Goal: Task Accomplishment & Management: Complete application form

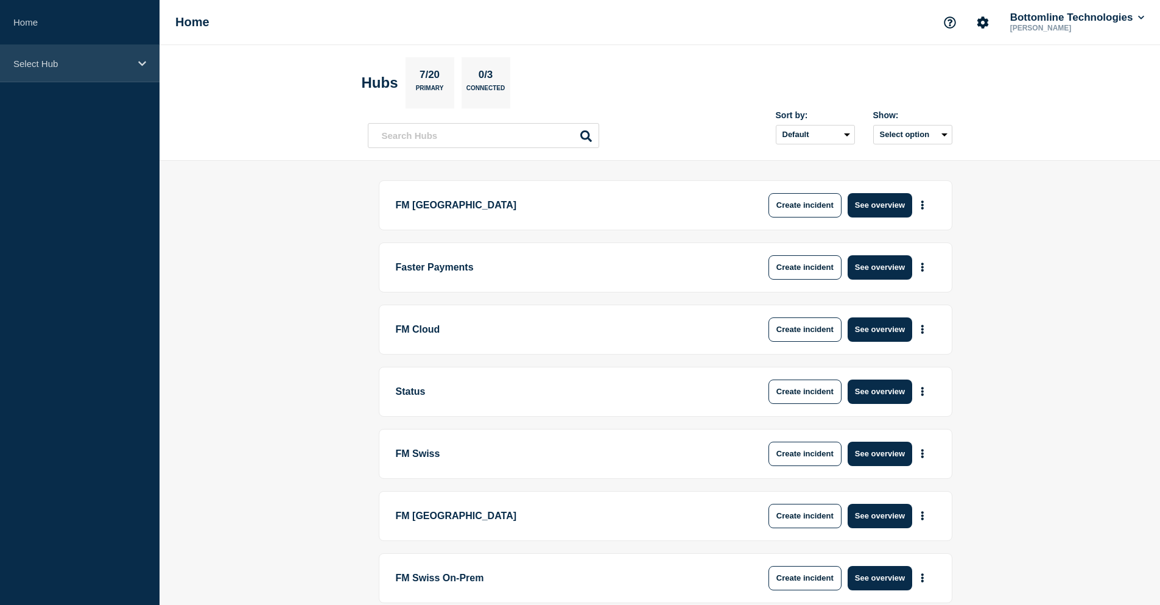
click at [75, 69] on div "Select Hub" at bounding box center [80, 63] width 160 height 37
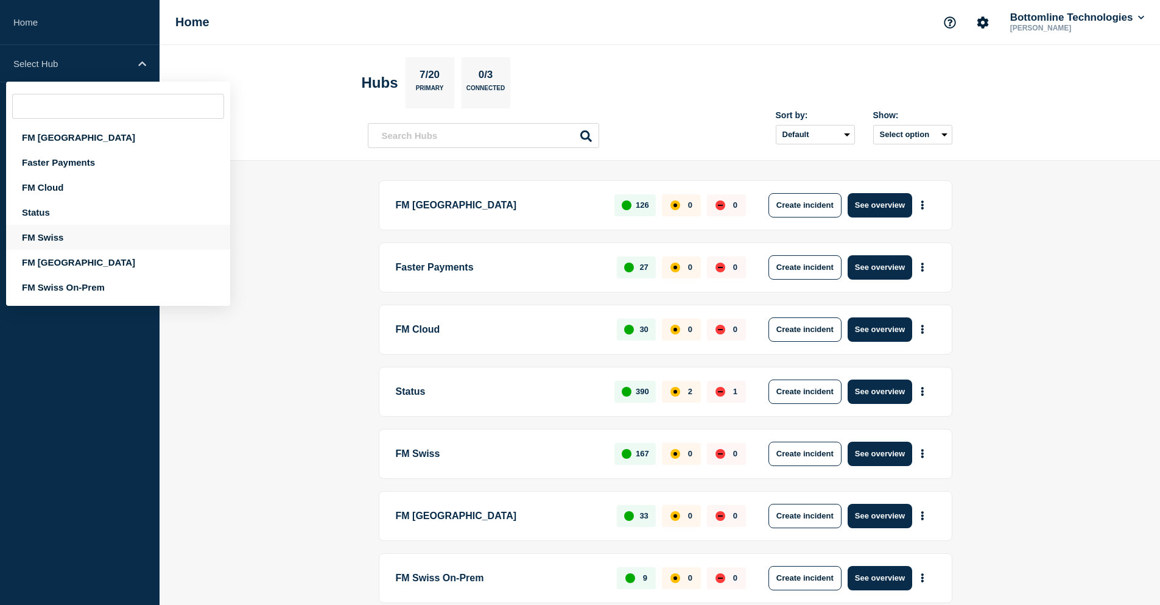
click at [55, 233] on div "FM Swiss" at bounding box center [118, 237] width 224 height 25
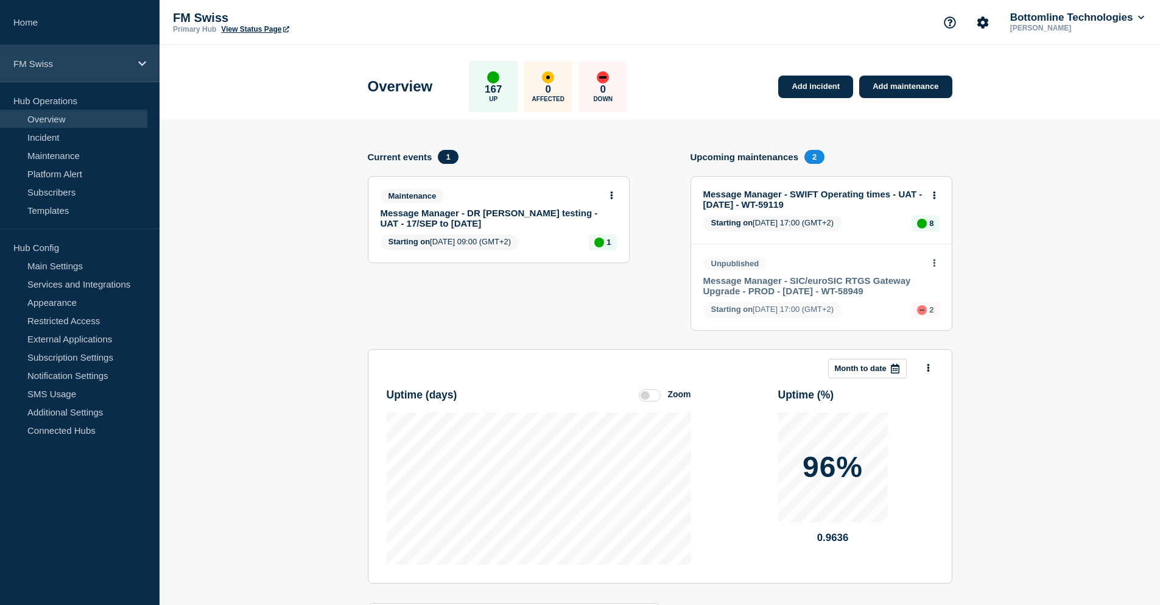
click at [71, 67] on p "FM Swiss" at bounding box center [71, 63] width 117 height 10
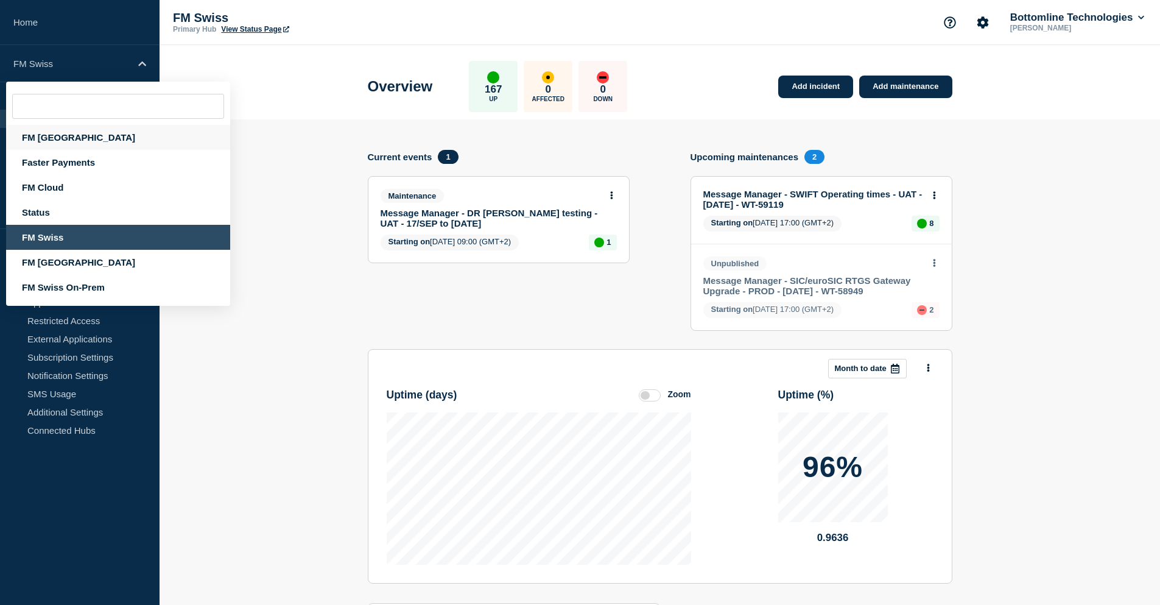
click at [65, 143] on div "FM [GEOGRAPHIC_DATA]" at bounding box center [118, 137] width 224 height 25
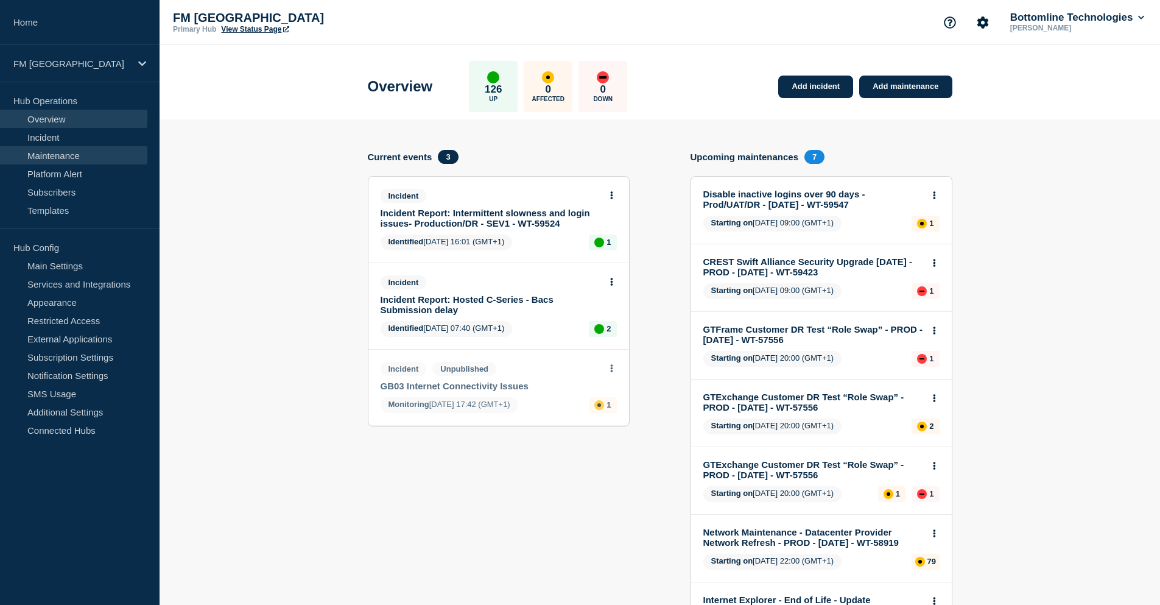
click at [74, 152] on link "Maintenance" at bounding box center [73, 155] width 147 height 18
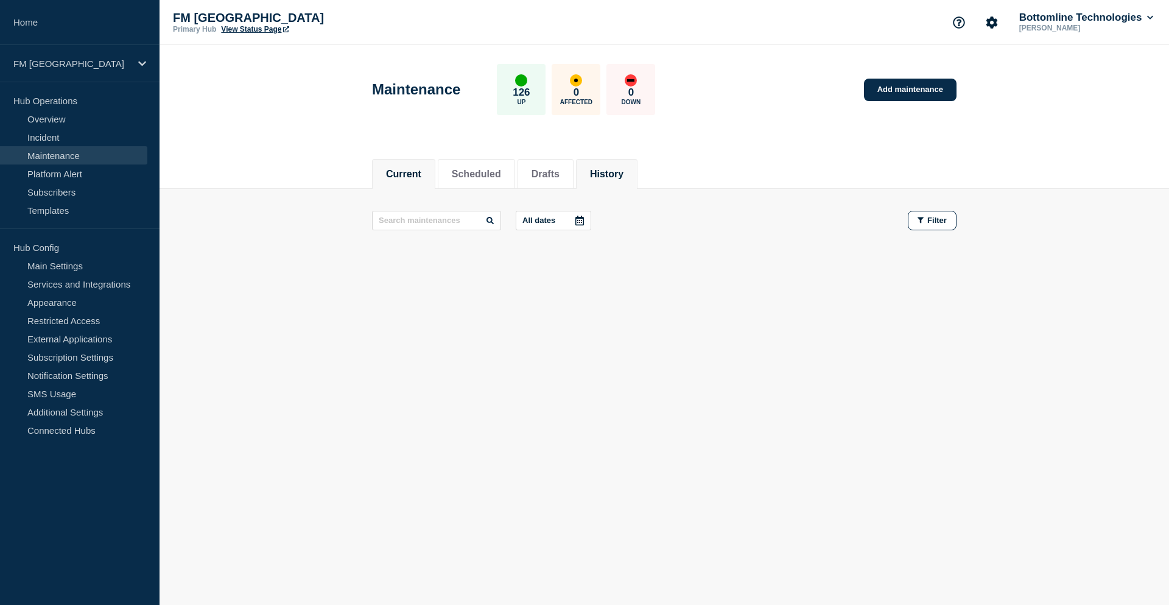
click at [623, 175] on button "History" at bounding box center [606, 174] width 33 height 11
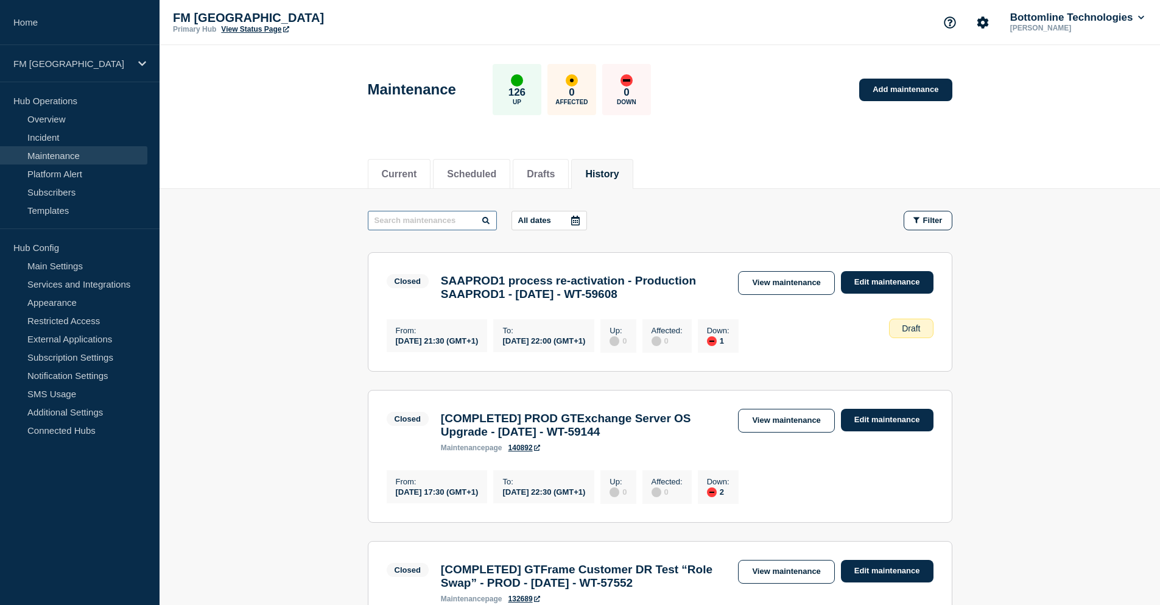
click at [405, 221] on input "text" at bounding box center [432, 220] width 129 height 19
type input "network"
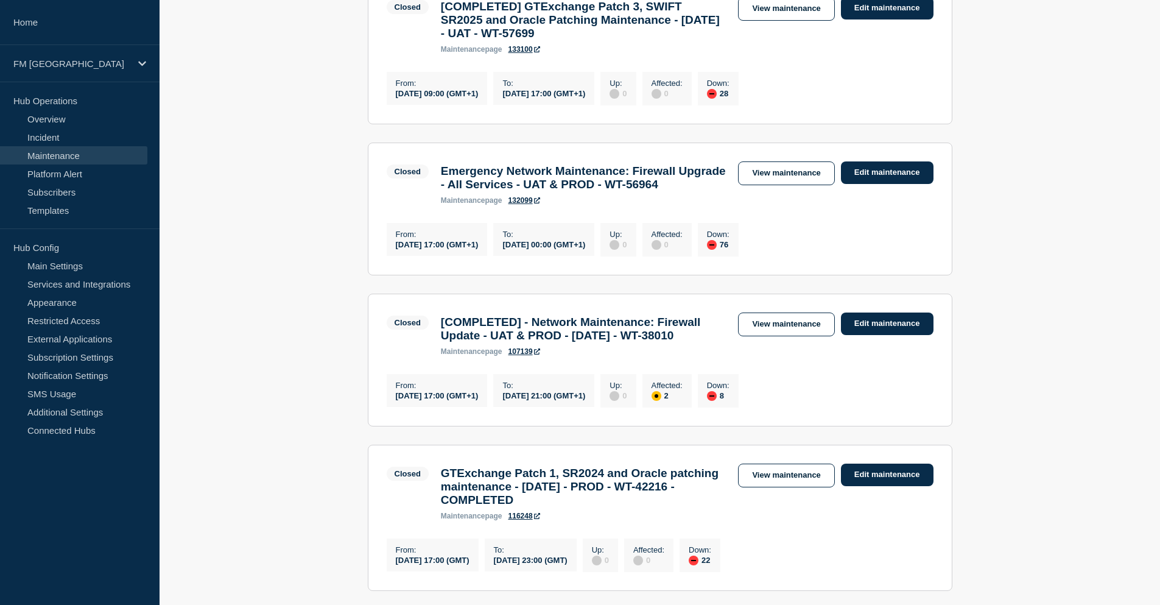
scroll to position [304, 0]
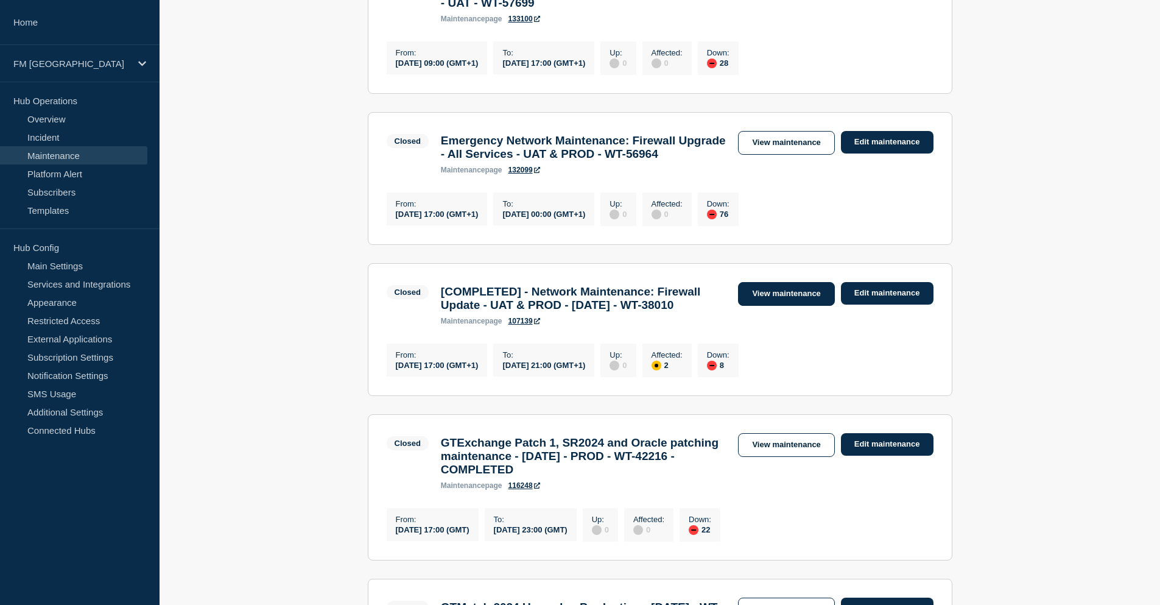
click at [773, 306] on link "View maintenance" at bounding box center [786, 294] width 96 height 24
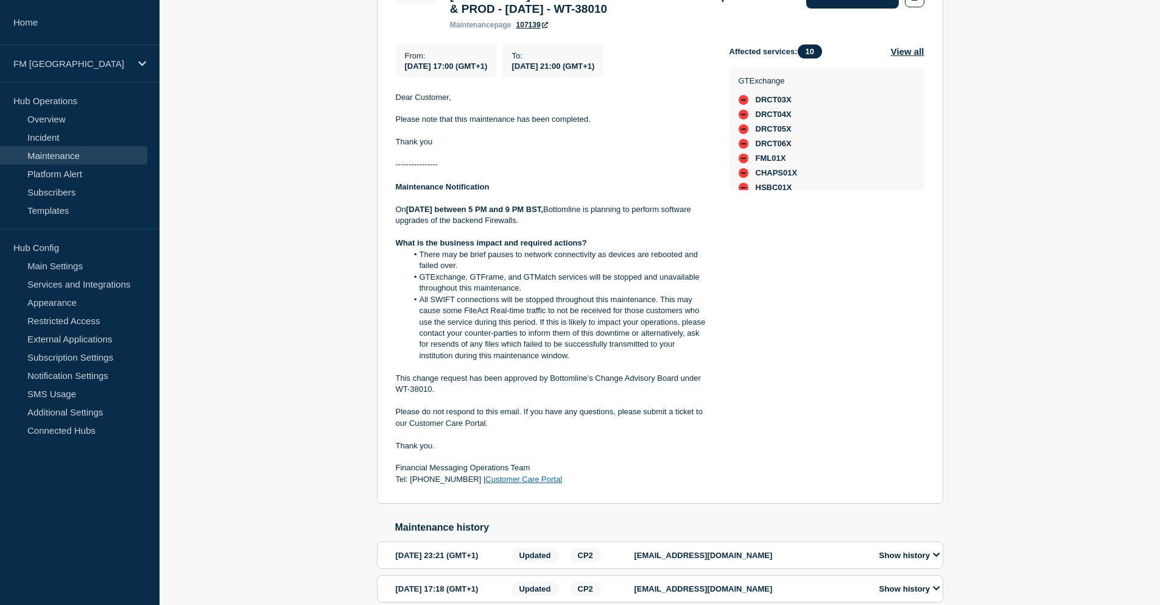
scroll to position [304, 0]
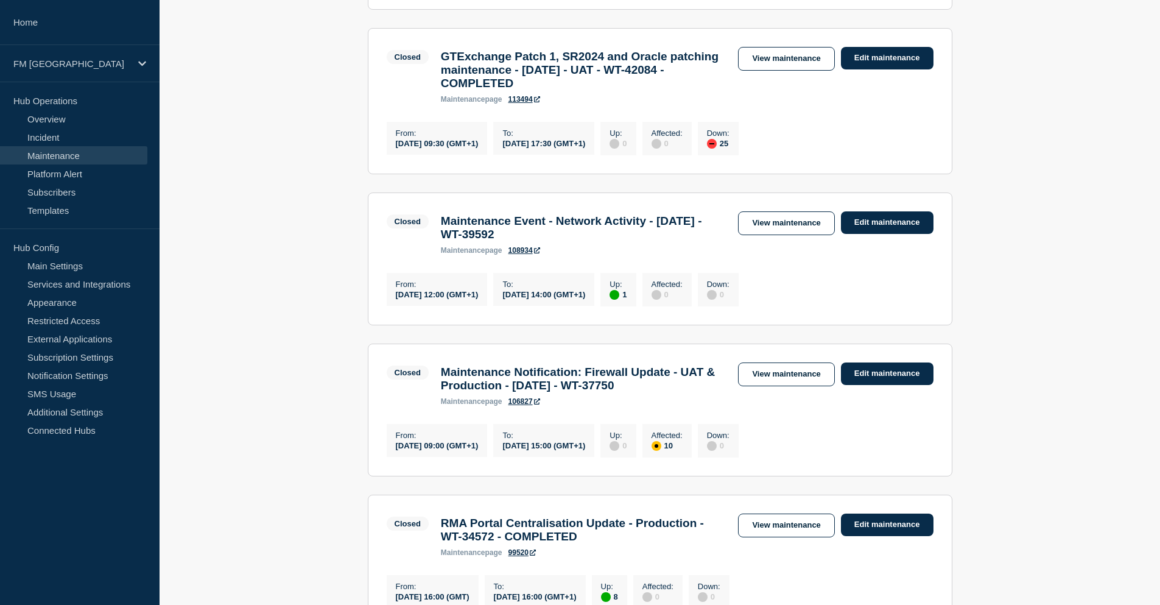
scroll to position [1218, 0]
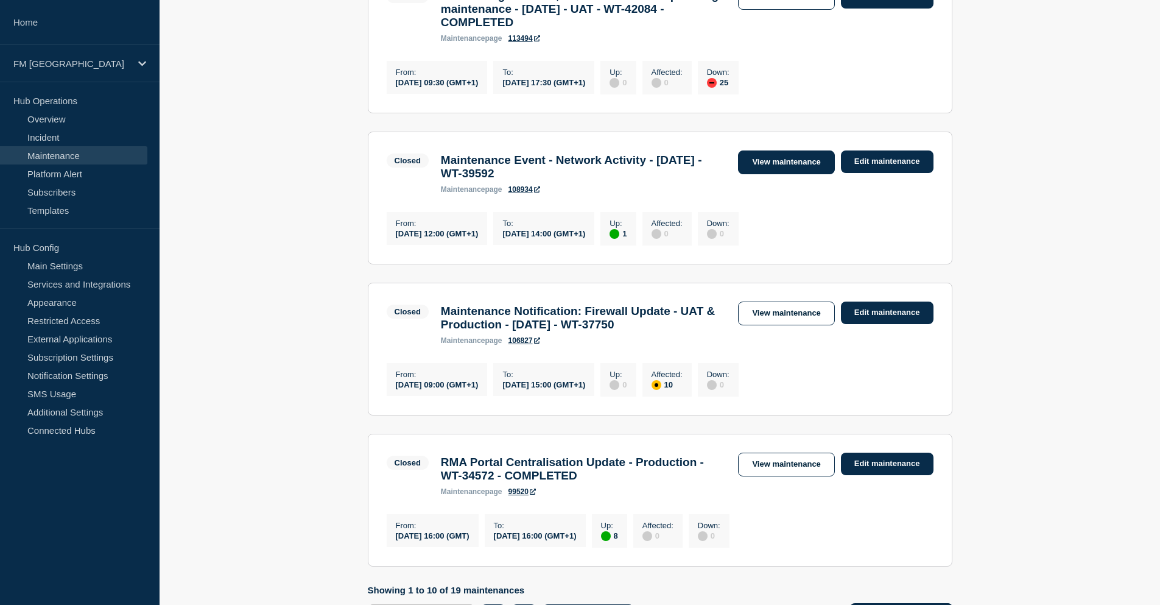
click at [797, 174] on link "View maintenance" at bounding box center [786, 162] width 96 height 24
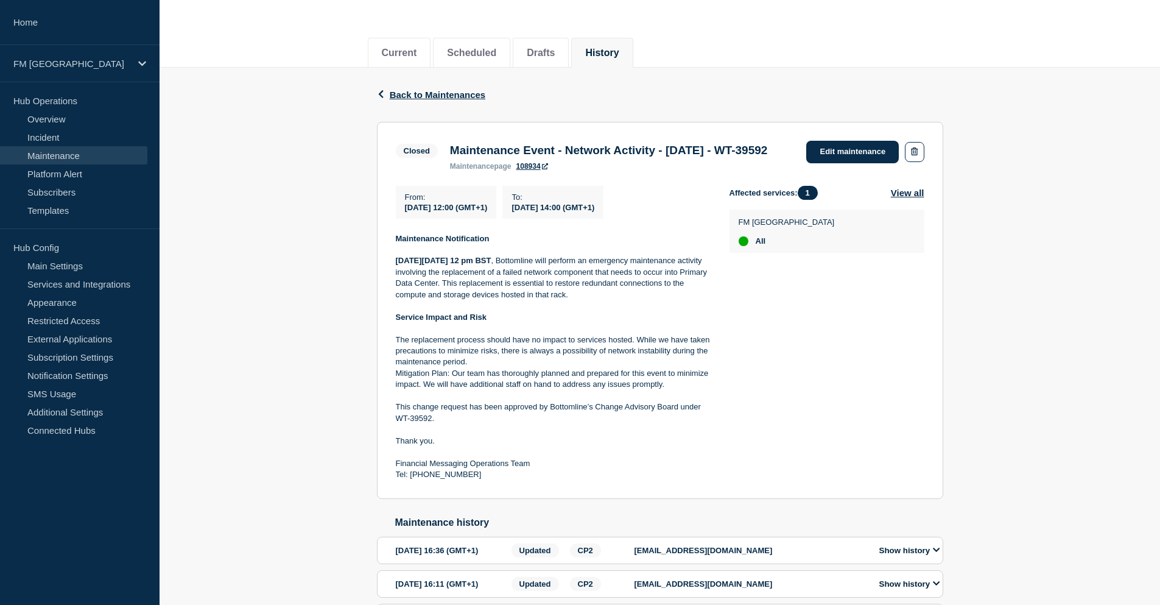
scroll to position [122, 0]
click at [410, 91] on span "Back to Maintenances" at bounding box center [438, 94] width 96 height 10
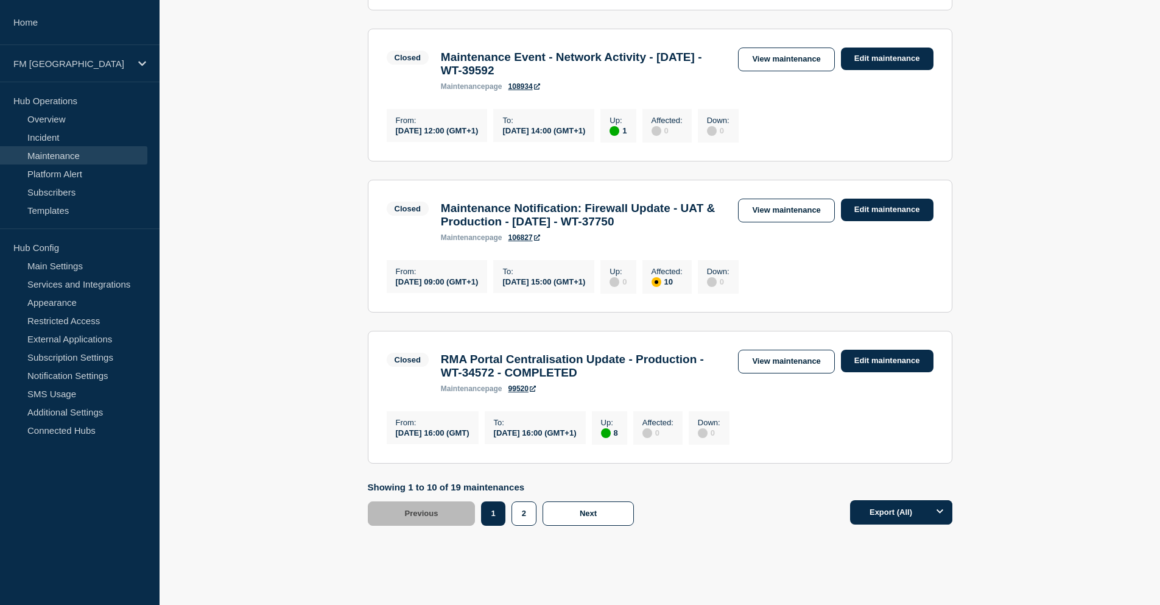
scroll to position [1339, 0]
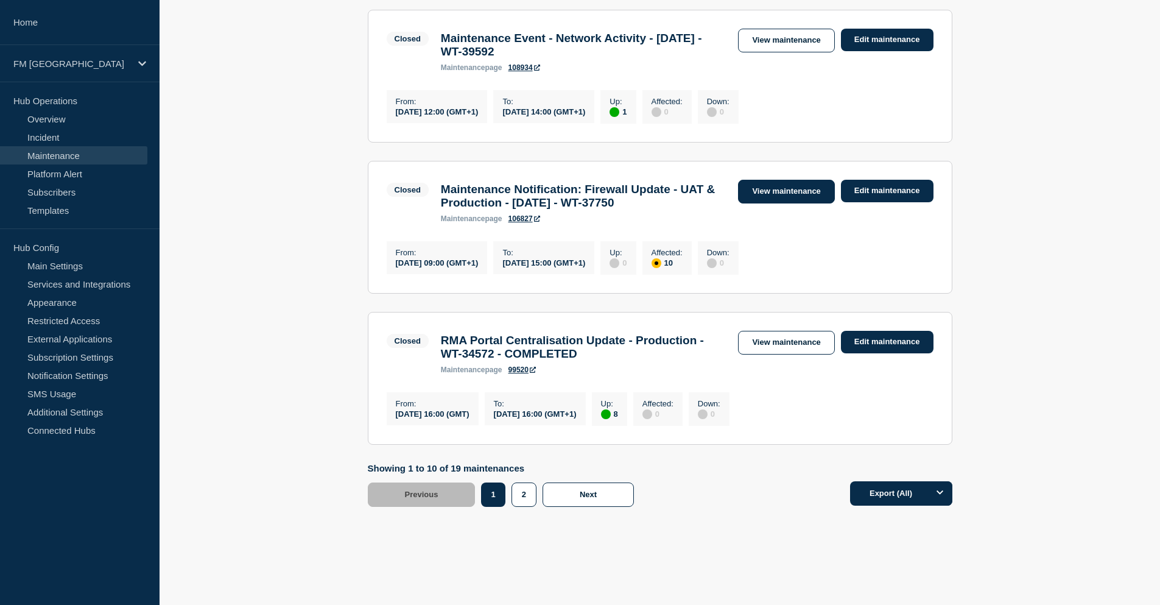
click at [773, 203] on link "View maintenance" at bounding box center [786, 192] width 96 height 24
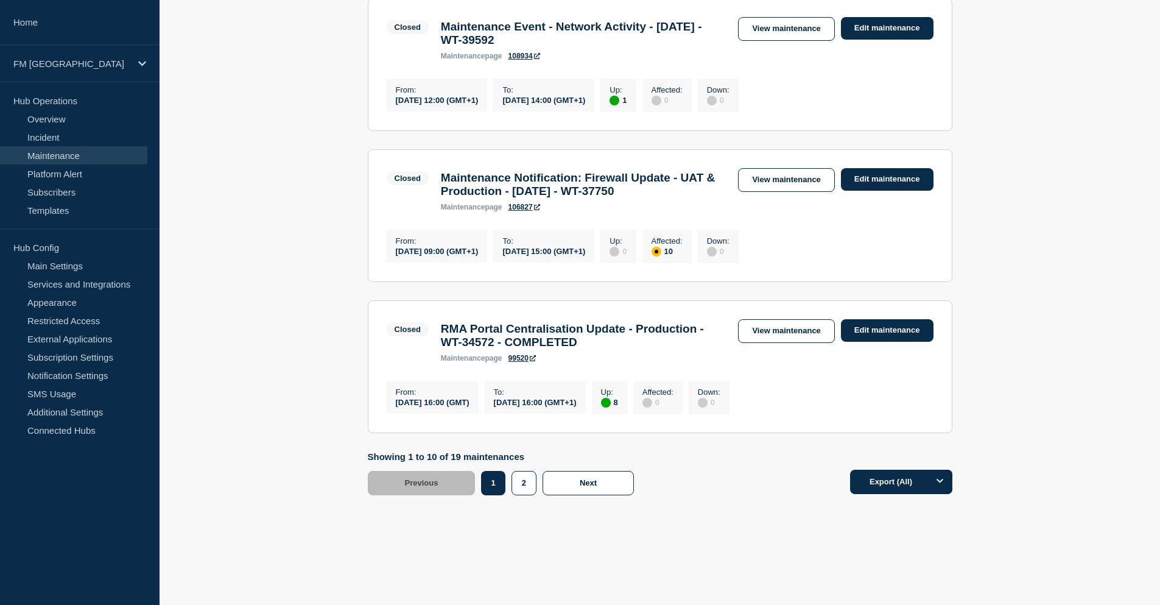
scroll to position [1461, 0]
click at [527, 487] on button "2" at bounding box center [523, 483] width 25 height 24
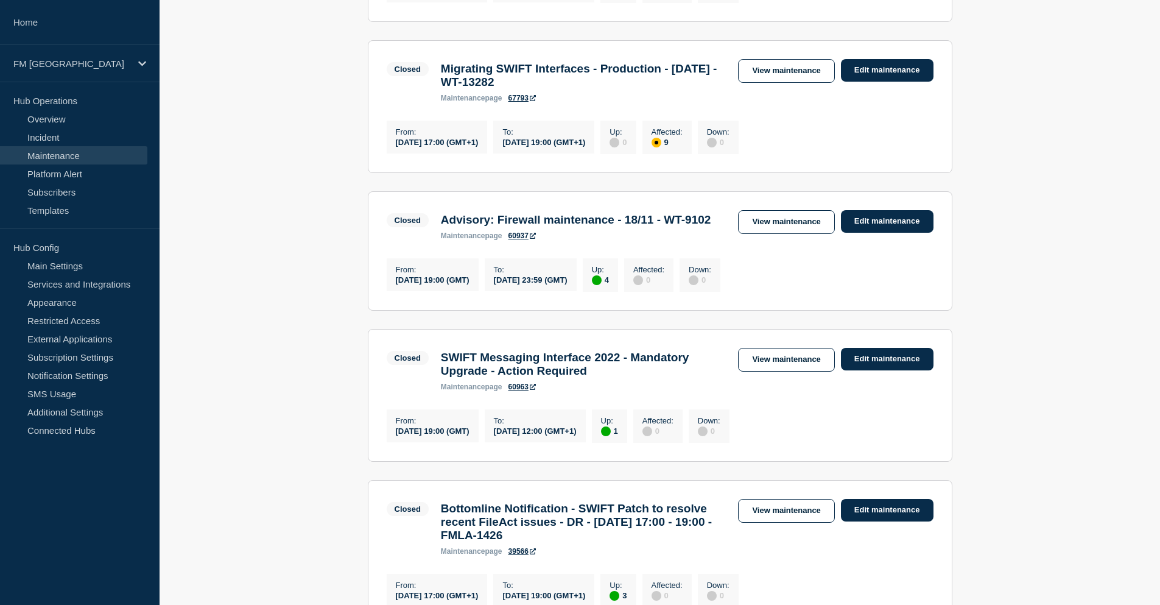
scroll to position [638, 0]
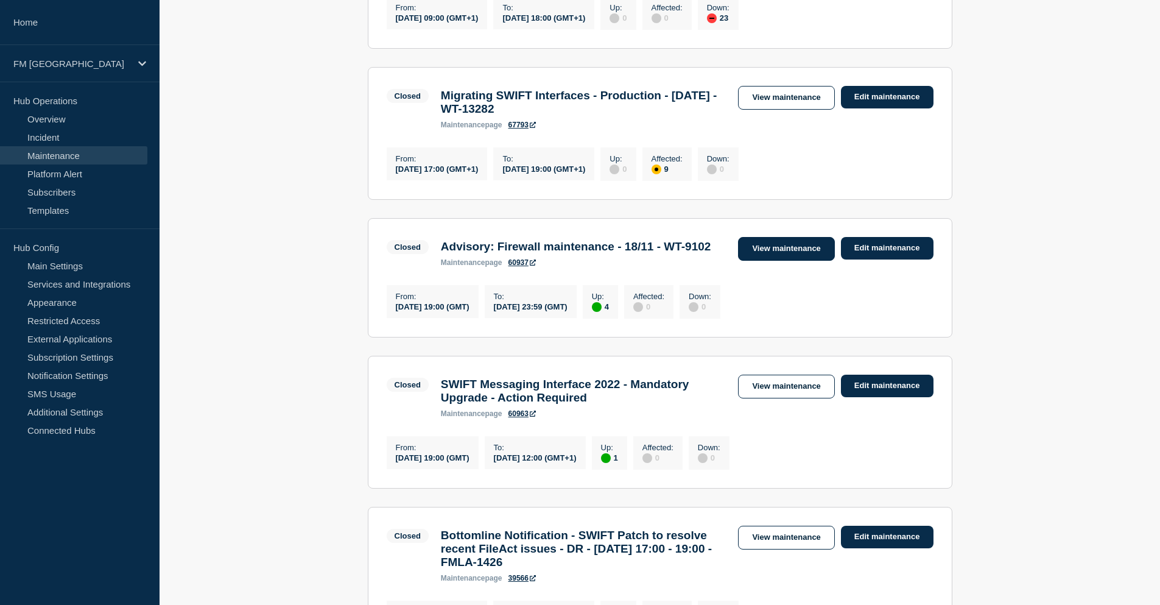
click at [770, 261] on link "View maintenance" at bounding box center [786, 249] width 96 height 24
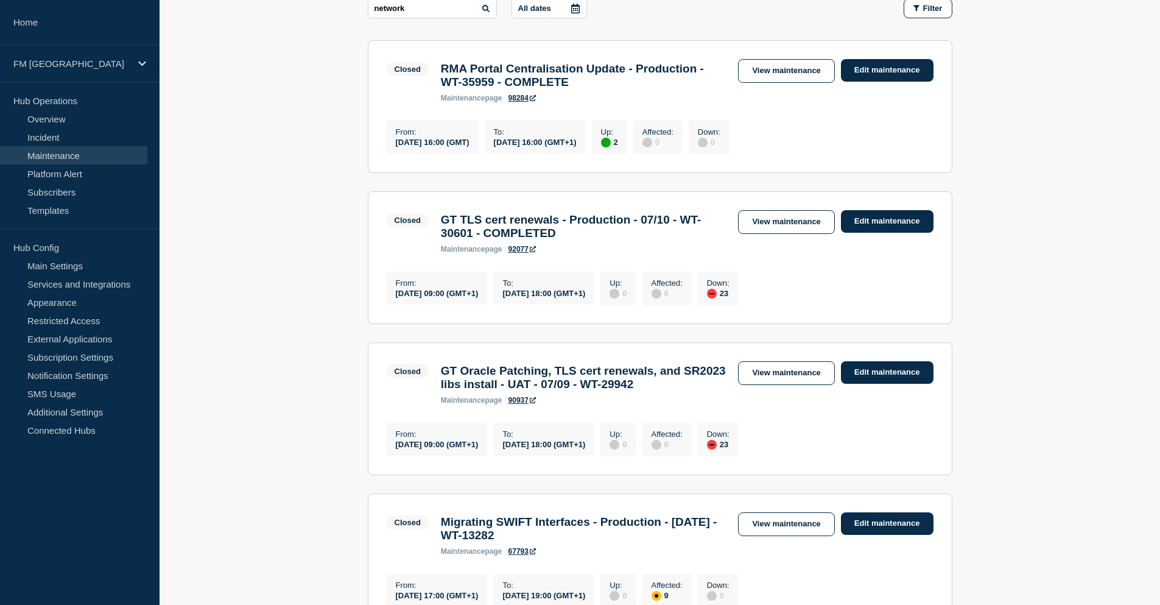
scroll to position [151, 0]
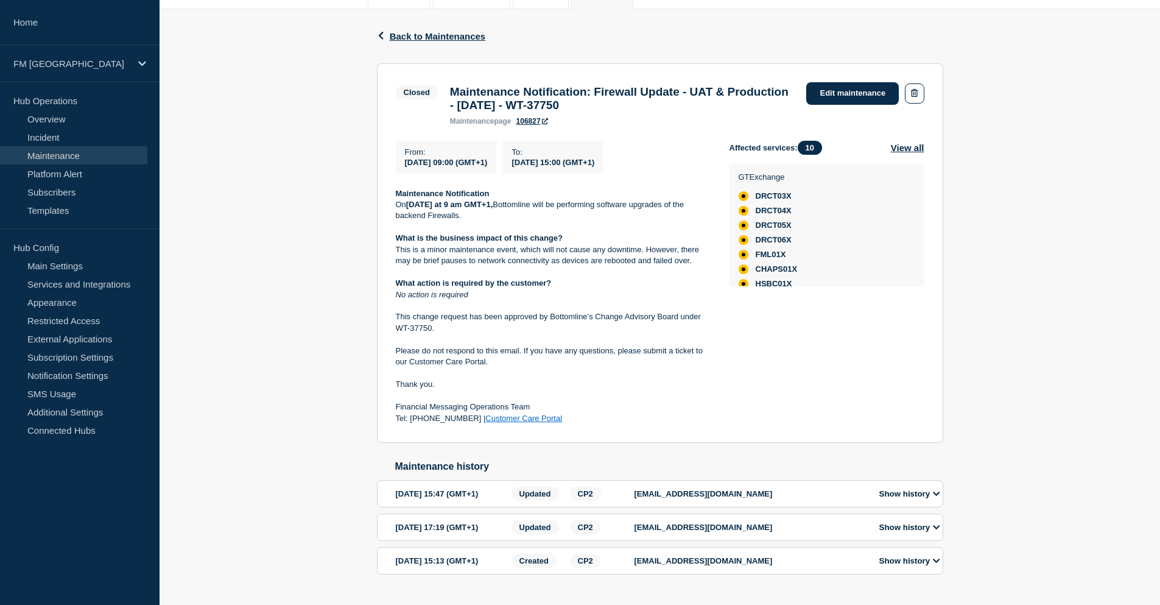
scroll to position [183, 0]
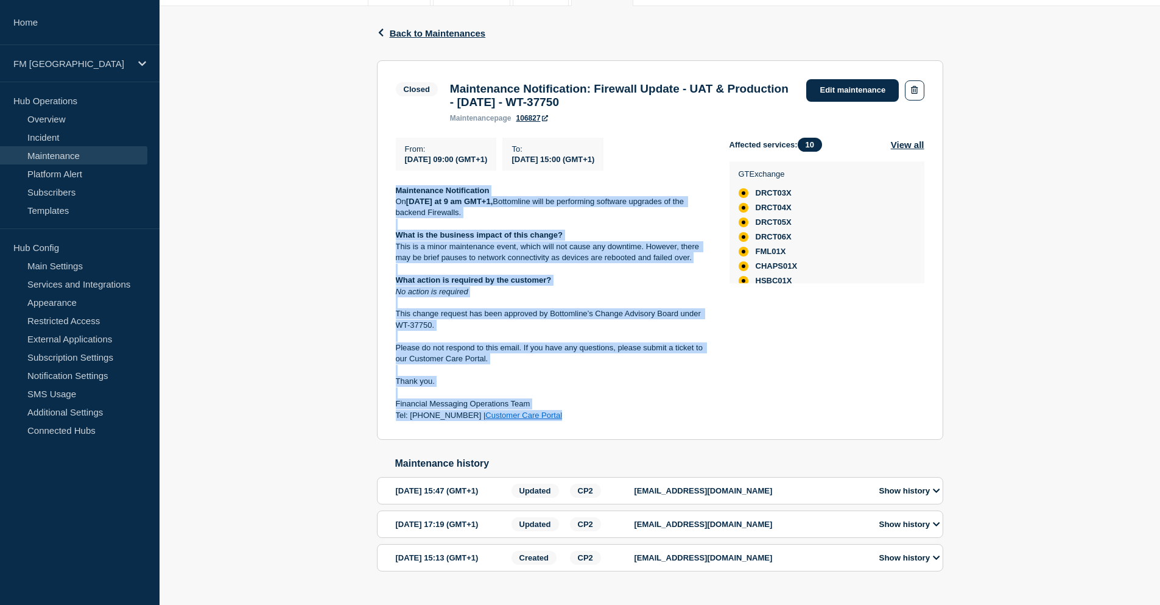
drag, startPoint x: 393, startPoint y: 198, endPoint x: 579, endPoint y: 429, distance: 296.2
click at [579, 429] on section "Closed Maintenance Notification: Firewall Update - UAT & Production - 18/05/24 …" at bounding box center [660, 250] width 566 height 380
copy div "Maintenance Notification On Saturday the 18th of May at 9 am GMT+1, Bottomline …"
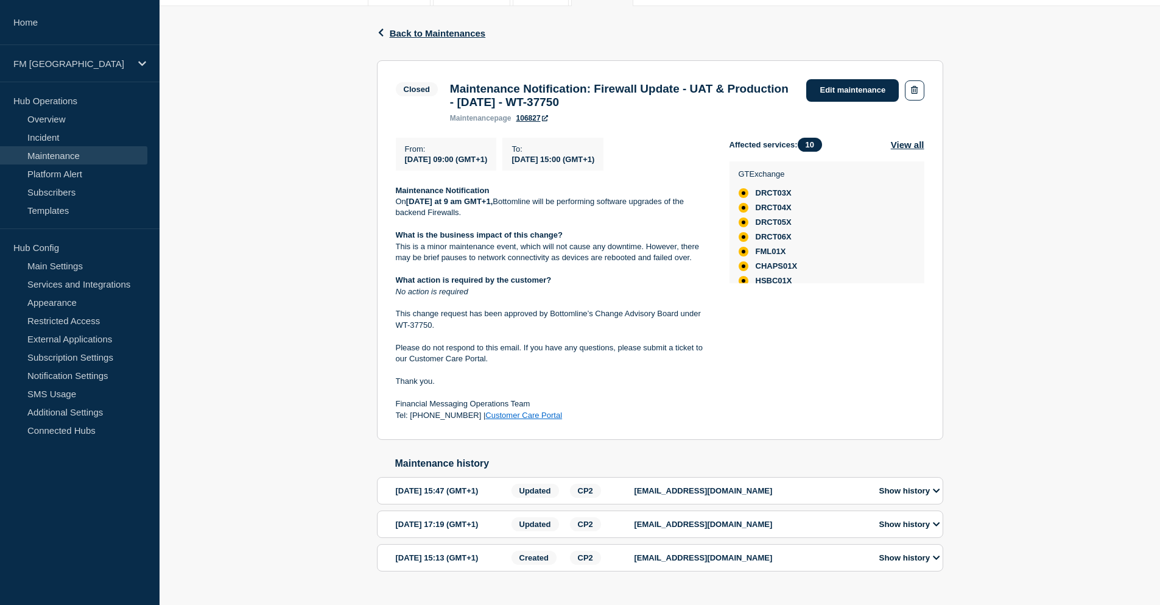
click at [830, 362] on div "Affected services: 10 View all GTExchange DRCT03X DRCT04X DRCT05X DRCT06X FML01…" at bounding box center [826, 280] width 195 height 284
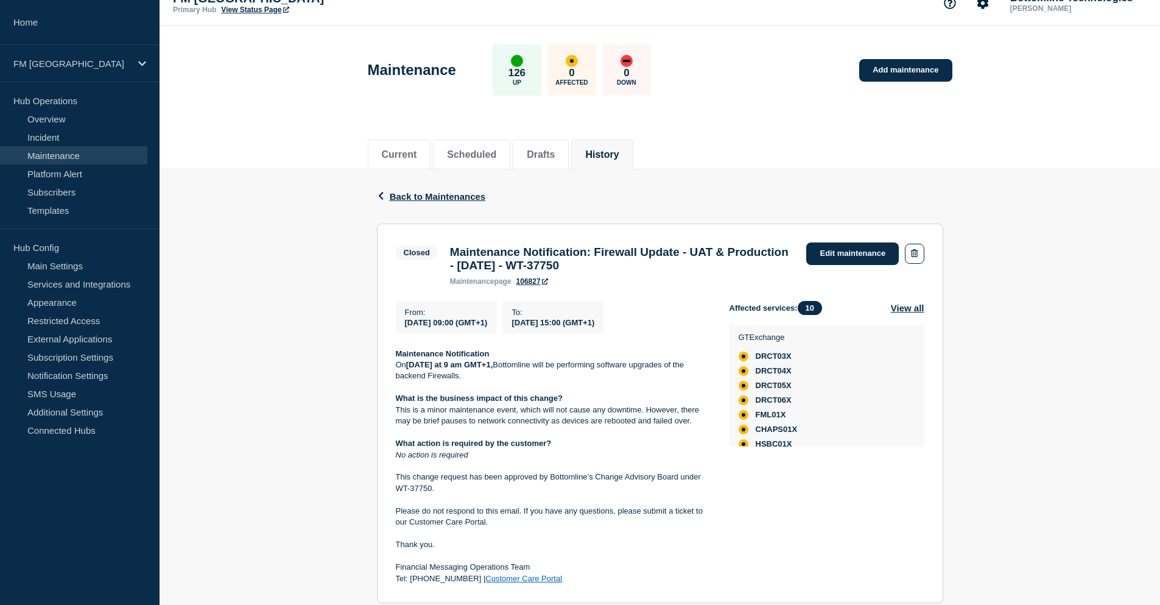
scroll to position [0, 0]
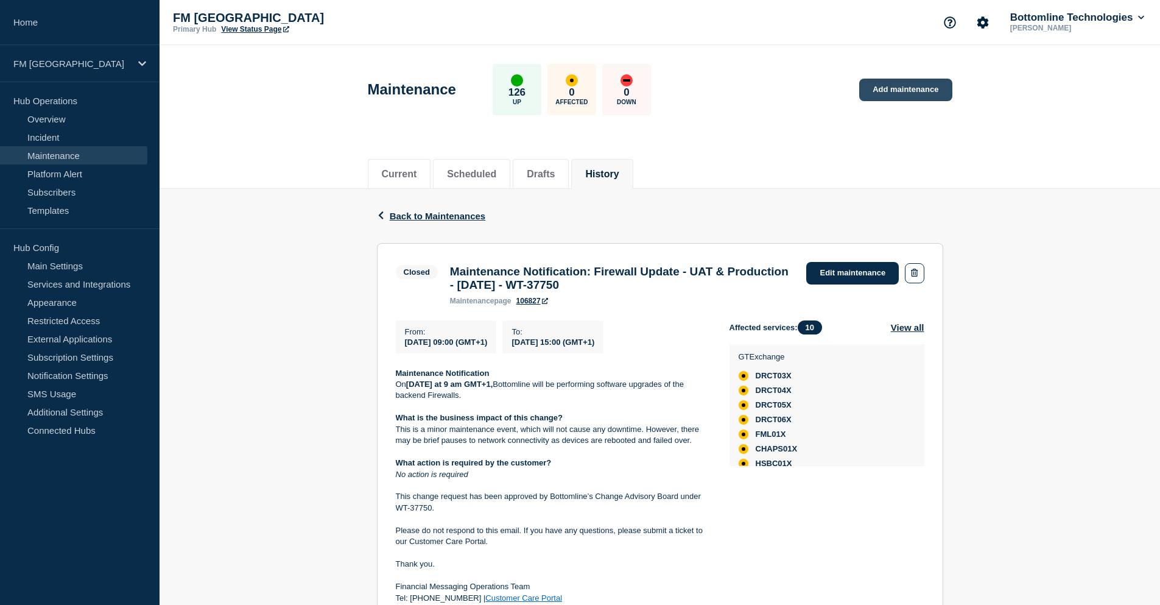
click at [910, 91] on link "Add maintenance" at bounding box center [905, 90] width 93 height 23
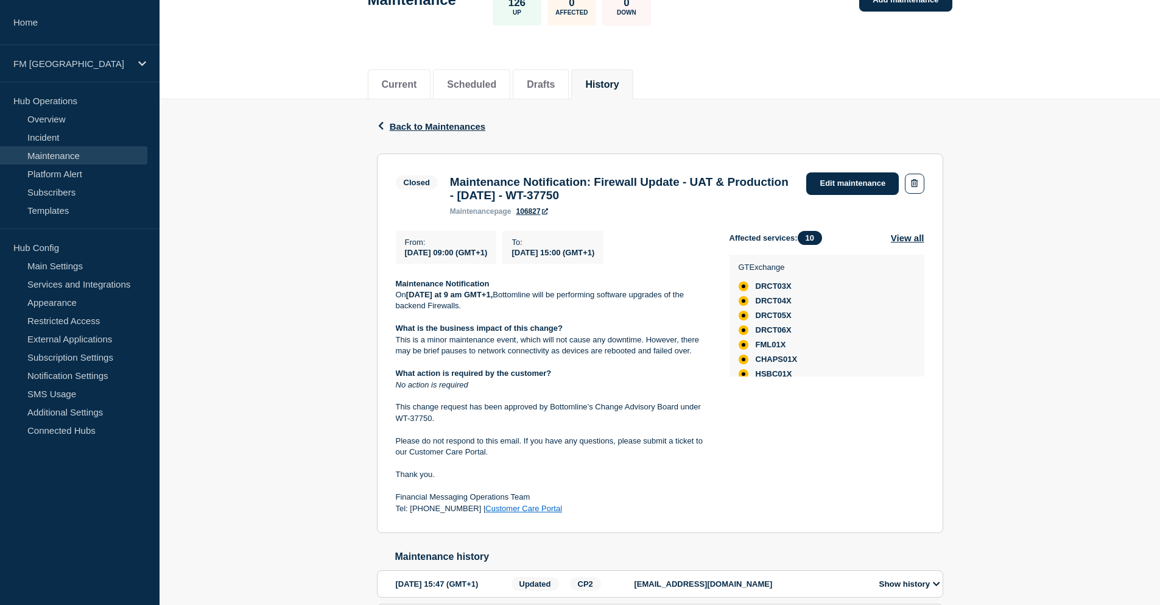
scroll to position [122, 0]
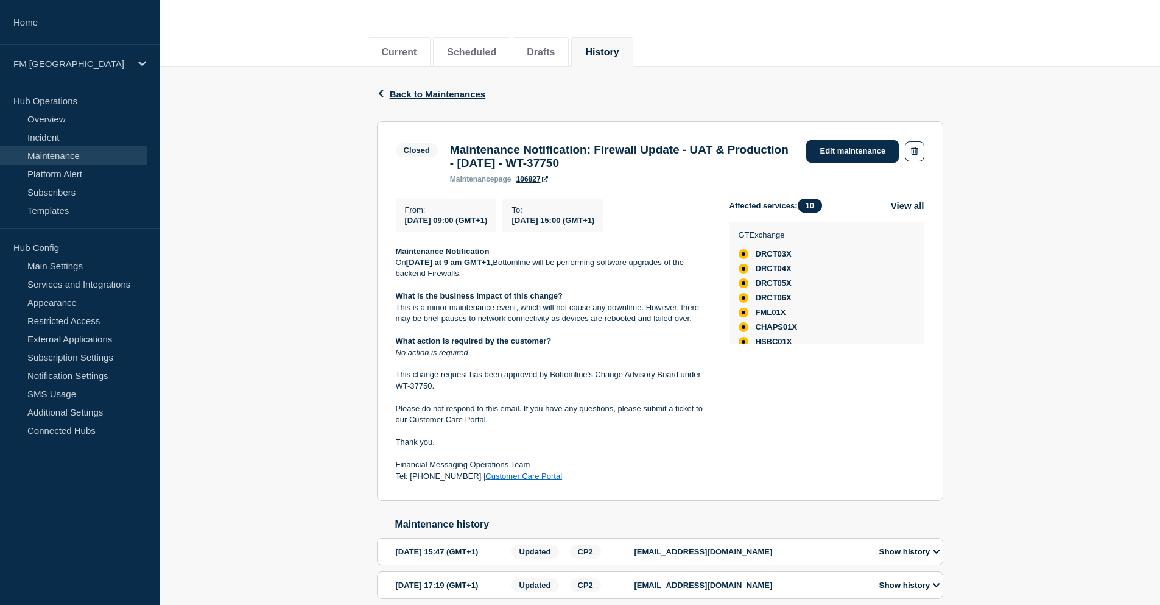
drag, startPoint x: 451, startPoint y: 153, endPoint x: 697, endPoint y: 166, distance: 245.7
click at [697, 166] on h3 "Maintenance Notification: Firewall Update - UAT & Production - 18/05/24 - WT-37…" at bounding box center [622, 156] width 345 height 27
copy h3 "Maintenance Notification: Firewall Update - UAT & Production - 18/05/24 - WT-37…"
click at [487, 279] on p "On Saturday the 18th of May at 9 am GMT+1, Bottomline will be performing softwa…" at bounding box center [553, 268] width 314 height 23
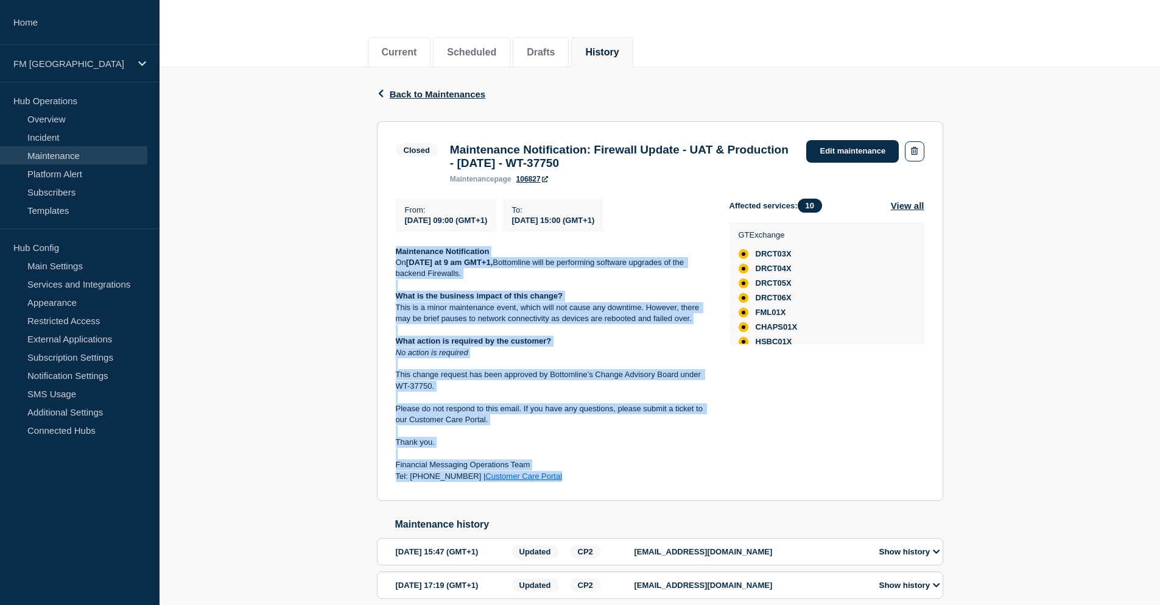
drag, startPoint x: 394, startPoint y: 256, endPoint x: 605, endPoint y: 481, distance: 308.4
click at [605, 481] on section "Closed Maintenance Notification: Firewall Update - UAT & Production - 18/05/24 …" at bounding box center [660, 311] width 566 height 380
copy div "Maintenance Notification On Saturday the 18th of May at 9 am GMT+1, Bottomline …"
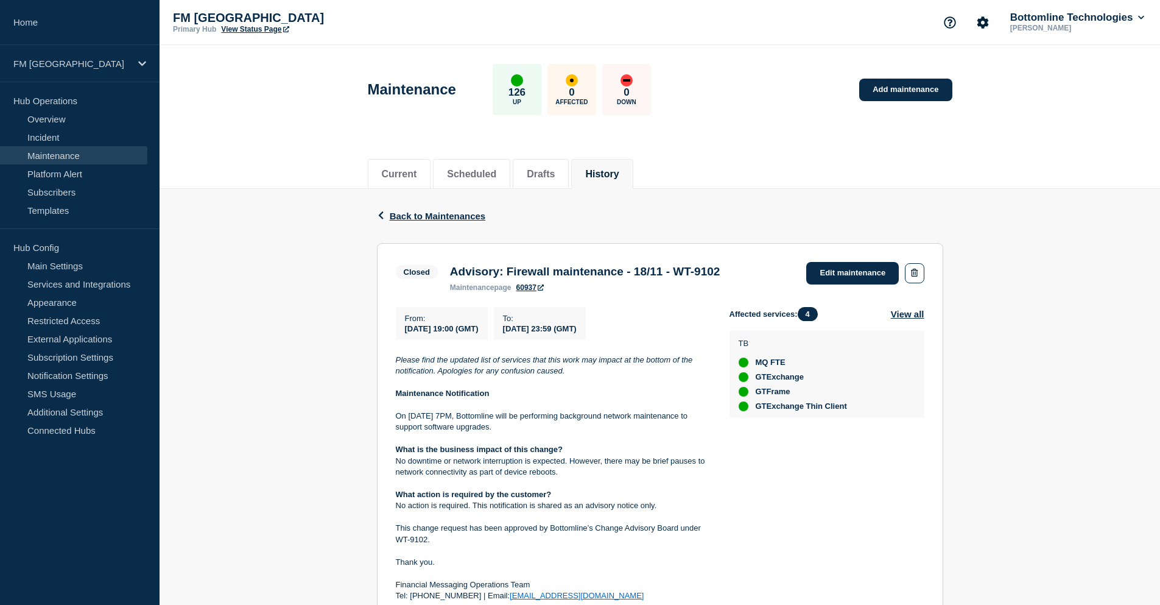
click at [712, 75] on div "Maintenance 126 Up 0 Affected 0 Down Add maintenance" at bounding box center [660, 85] width 612 height 74
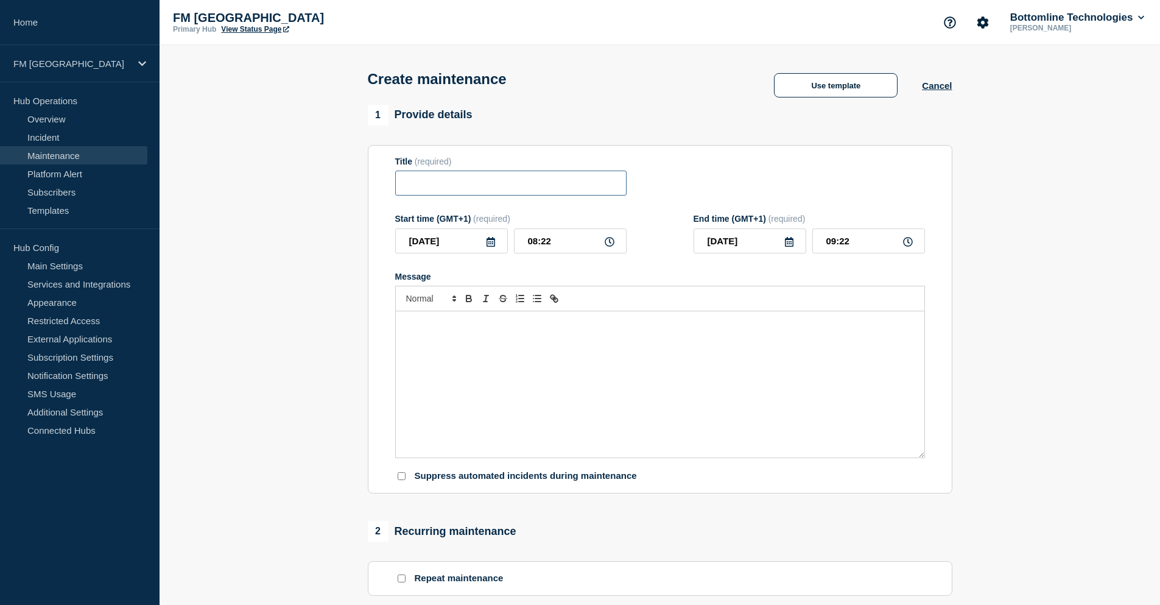
click at [431, 186] on input "Title" at bounding box center [510, 182] width 231 height 25
paste input "Maintenance Notification: Firewall Update - UAT & Production - [DATE] - WT-37750"
drag, startPoint x: 585, startPoint y: 182, endPoint x: 614, endPoint y: 184, distance: 29.3
click at [614, 184] on input "Maintenance Notification: Firewall Update - UAT & Production - 18/05/24 - WT-37…" at bounding box center [510, 182] width 231 height 25
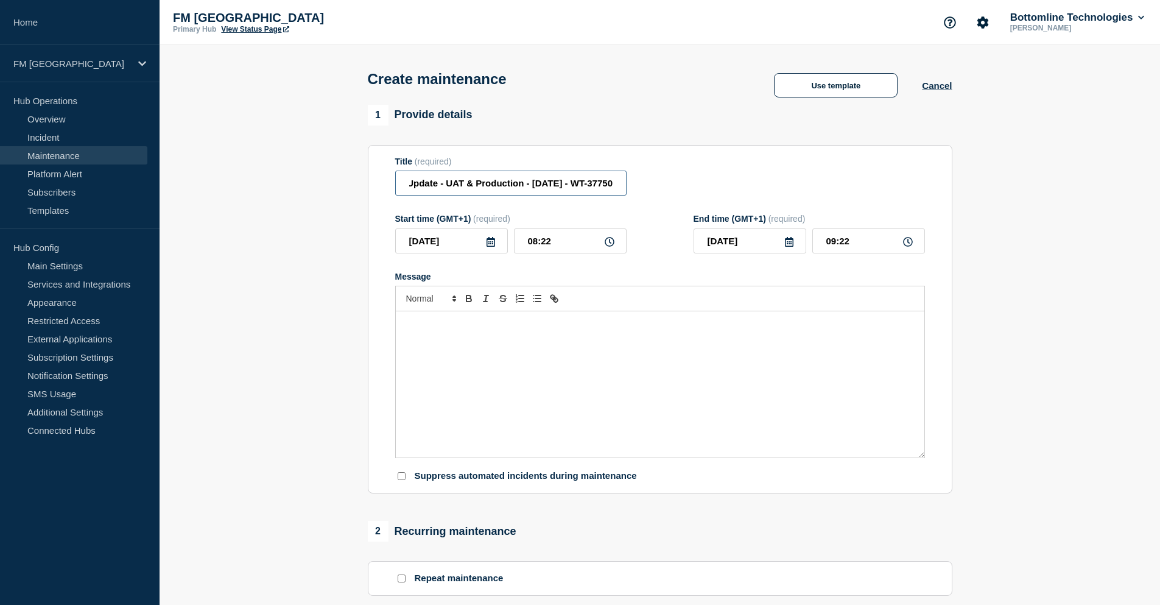
click at [597, 188] on input "Maintenance Notification: Firewall Update - UAT & Production - 18/05/24 - WT-37…" at bounding box center [510, 182] width 231 height 25
drag, startPoint x: 595, startPoint y: 186, endPoint x: 639, endPoint y: 186, distance: 43.8
click at [639, 186] on div "Title (required) Maintenance Notification: Firewall Update - UAT & Production -…" at bounding box center [660, 176] width 530 height 40
click at [577, 183] on input "Maintenance Notification: Firewall Update - UAT & Production - 18/05/24 - WT-37…" at bounding box center [510, 182] width 231 height 25
drag, startPoint x: 562, startPoint y: 186, endPoint x: 528, endPoint y: 186, distance: 34.1
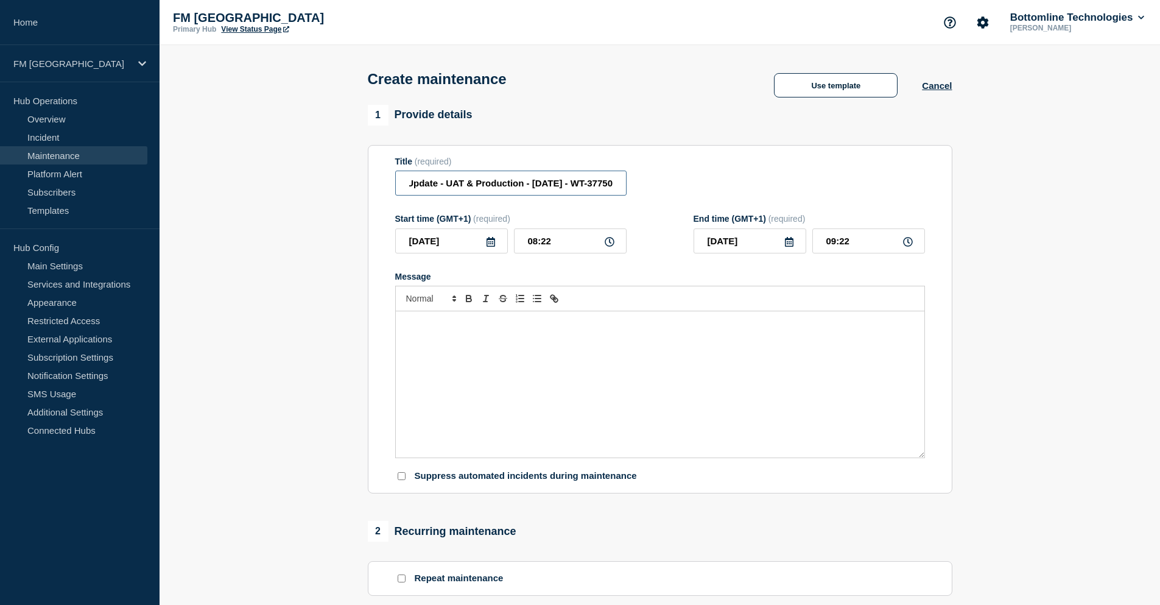
click at [528, 186] on input "Maintenance Notification: Firewall Update - UAT & Production - 18/05/24 - WT-37…" at bounding box center [510, 182] width 231 height 25
drag, startPoint x: 601, startPoint y: 184, endPoint x: 631, endPoint y: 182, distance: 29.9
click at [631, 182] on div "Title (required) Maintenance Notification: Firewall Update - UAT & Production -…" at bounding box center [660, 176] width 530 height 40
click at [622, 183] on input "Maintenance Notification: Firewall Update - UAT & Production - 04/OCT/2025 -" at bounding box center [510, 182] width 231 height 25
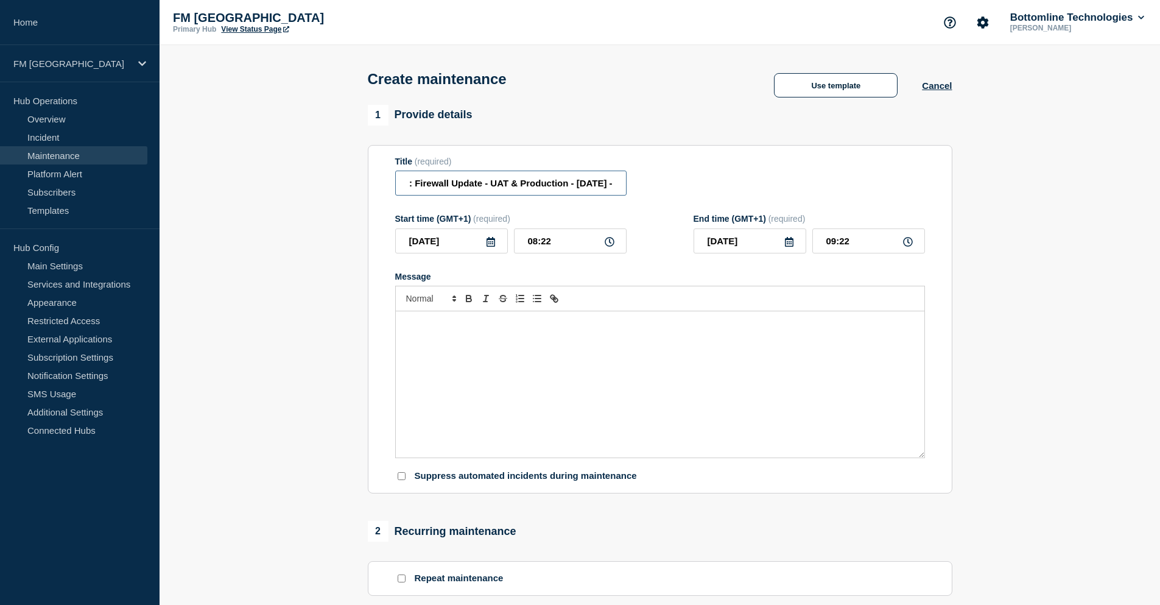
paste input "WT-57727"
drag, startPoint x: 591, startPoint y: 188, endPoint x: 392, endPoint y: 192, distance: 198.5
click at [392, 192] on section "Title (required) Maintenance Notification: Firewall Update - UAT & Production -…" at bounding box center [660, 319] width 584 height 349
paste input "Partner Network Public Internet IP Migration"
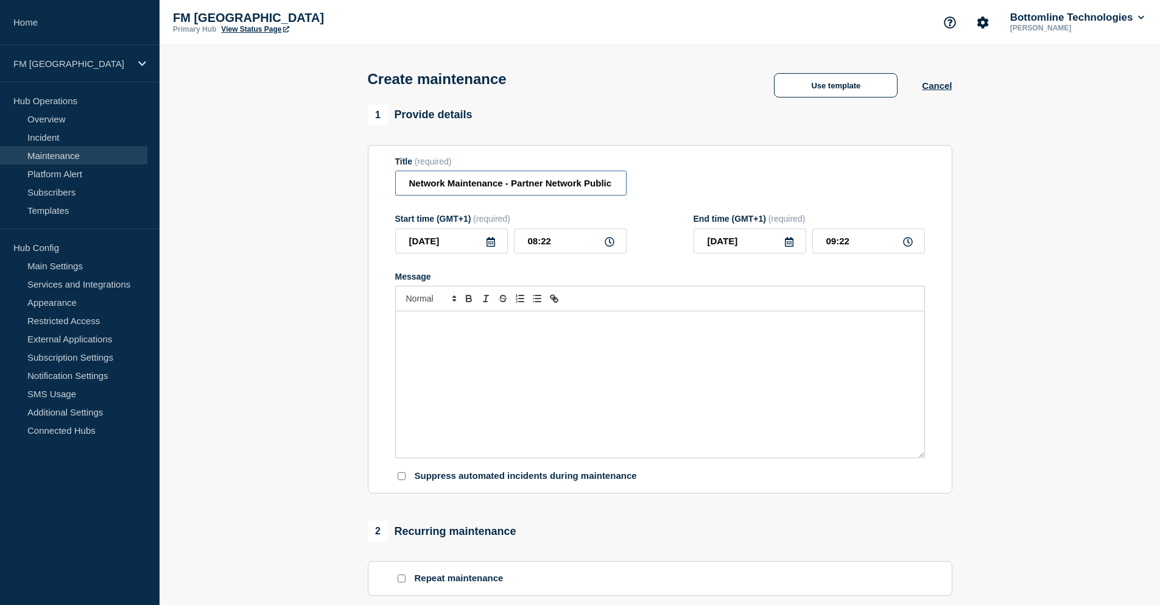
type input "Network Maintenance - Partner Network Public Internet IP Migration - UAT & PROD…"
click at [488, 364] on div "Message" at bounding box center [660, 384] width 528 height 146
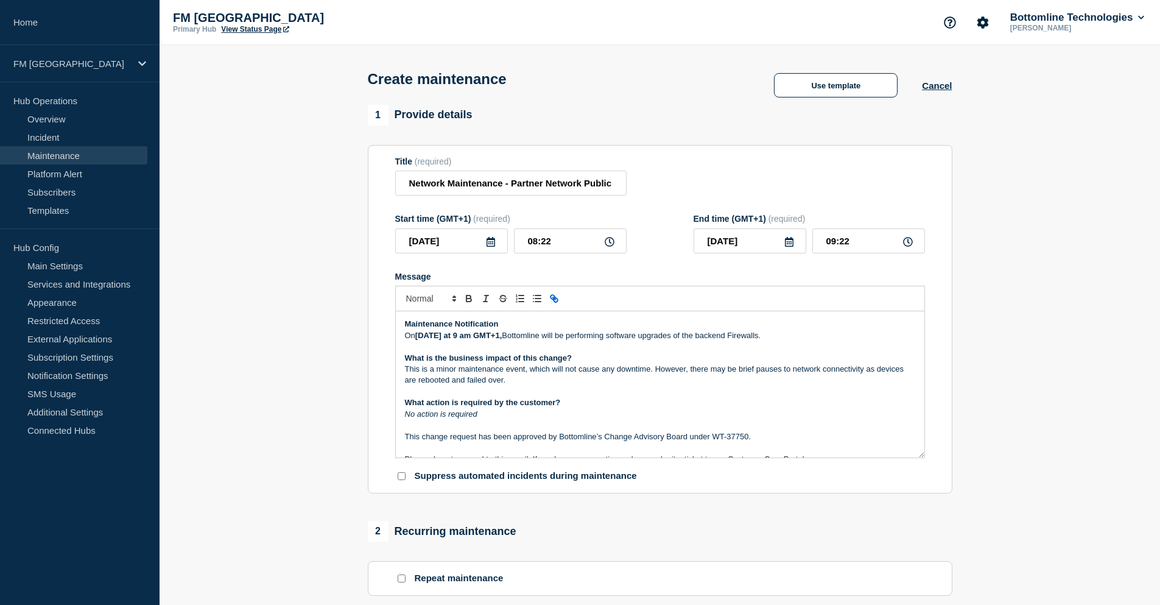
click at [530, 320] on div "Maintenance Notification On Saturday the 18th of May at 9 am GMT+1, Bottomline …" at bounding box center [660, 384] width 528 height 146
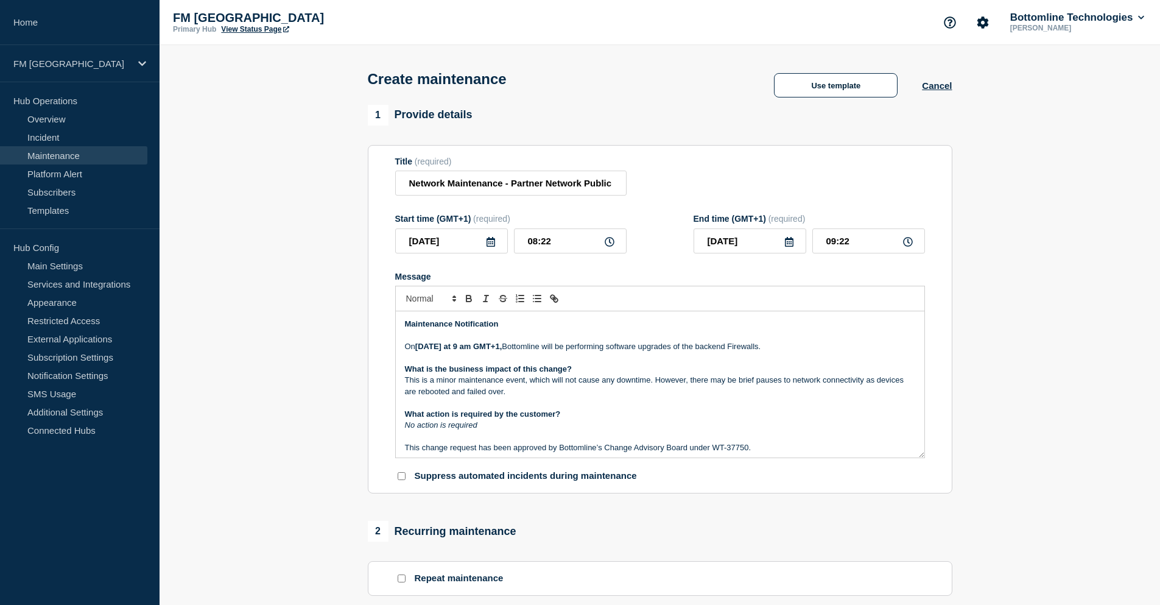
drag, startPoint x: 483, startPoint y: 348, endPoint x: 453, endPoint y: 351, distance: 30.7
click at [441, 351] on strong "Saturday the 18th of May" at bounding box center [428, 346] width 26 height 9
click at [455, 351] on strong "at ," at bounding box center [450, 346] width 12 height 9
click at [493, 348] on strong "at 21:00 BST," at bounding box center [468, 346] width 49 height 9
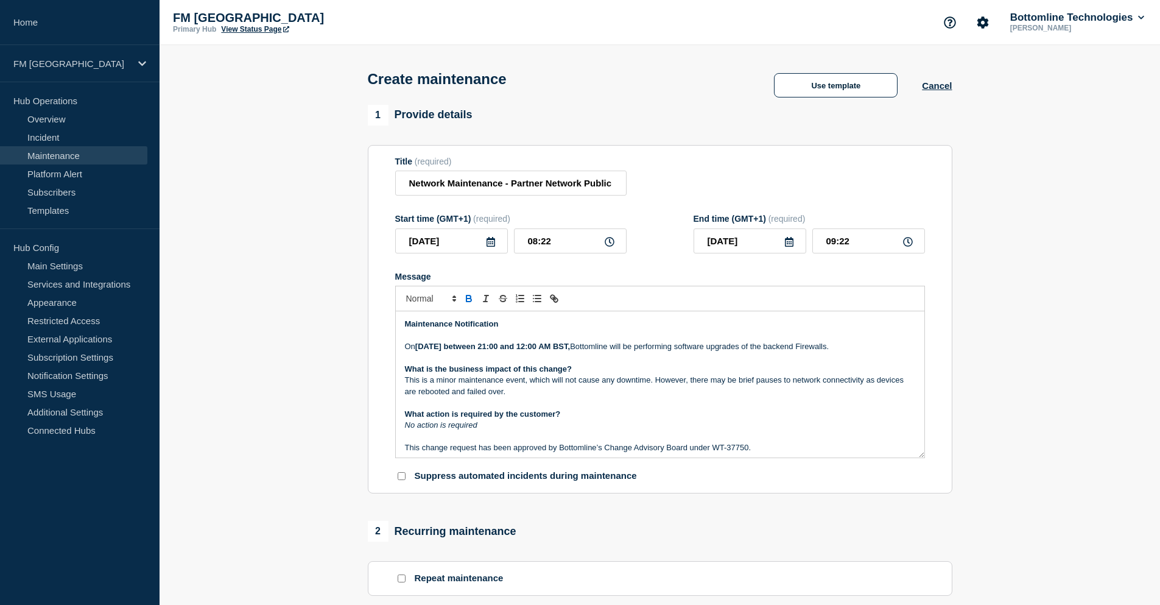
click at [662, 352] on p "On Saturday 4th of October between 21:00 and 12:00 AM BST, Bottomline will be p…" at bounding box center [660, 346] width 510 height 11
drag, startPoint x: 640, startPoint y: 349, endPoint x: 911, endPoint y: 345, distance: 271.6
click at [911, 345] on div "Maintenance Notification On Saturday 4th of October between 21:00 and 12:00 AM …" at bounding box center [660, 384] width 528 height 146
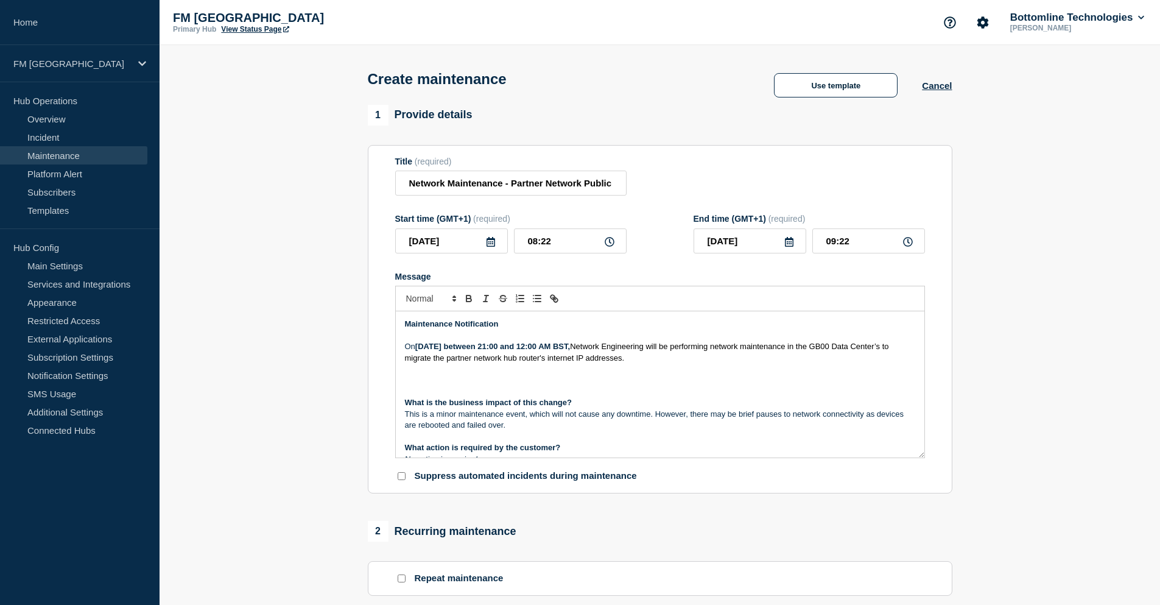
click at [640, 351] on span "Network Engineering will be performing network maintenance in the GB00 Data Cen…" at bounding box center [648, 352] width 486 height 20
click at [614, 351] on strong "between 21:00 and 12:00 AM BST, Bottomline" at bounding box center [529, 346] width 170 height 9
click at [729, 363] on p "On Saturday 4th of October between 21:00 and 12:00 AM BST, Bottomline Network E…" at bounding box center [660, 352] width 510 height 23
drag, startPoint x: 679, startPoint y: 348, endPoint x: 750, endPoint y: 348, distance: 71.2
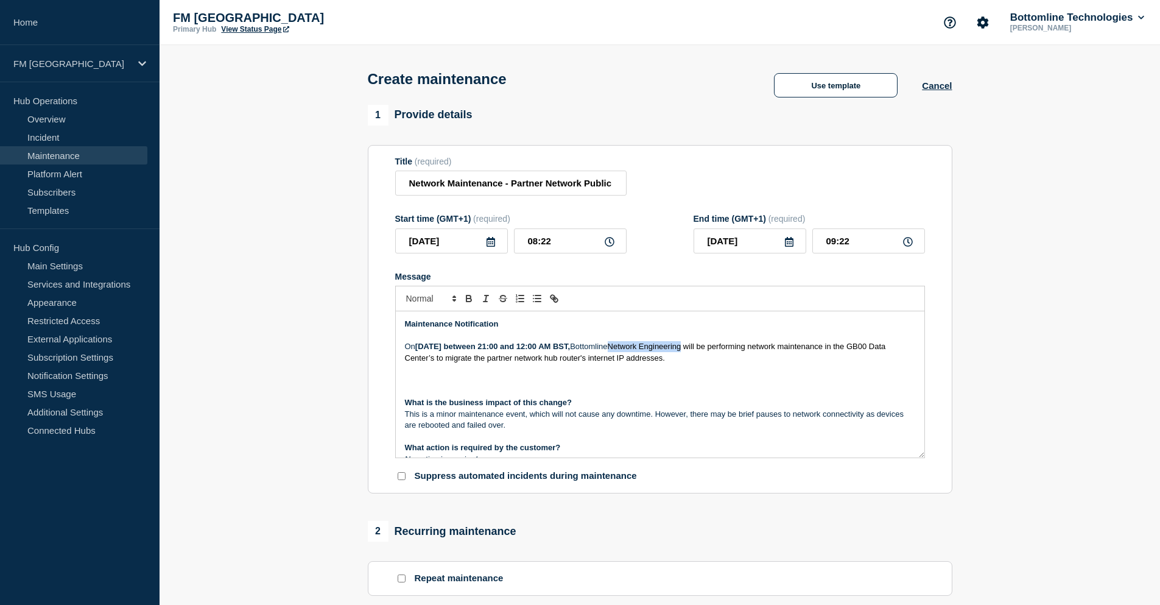
click at [750, 348] on span "Network Engineering will be performing network maintenance in the GB00 Data Cen…" at bounding box center [646, 352] width 483 height 20
click at [847, 348] on span "will be performing network maintenance in the GB00 Data Center’s to migrate the…" at bounding box center [650, 352] width 490 height 20
click at [889, 350] on span "will be performing network maintenance in the Data Center’s to migrate the part…" at bounding box center [652, 352] width 494 height 20
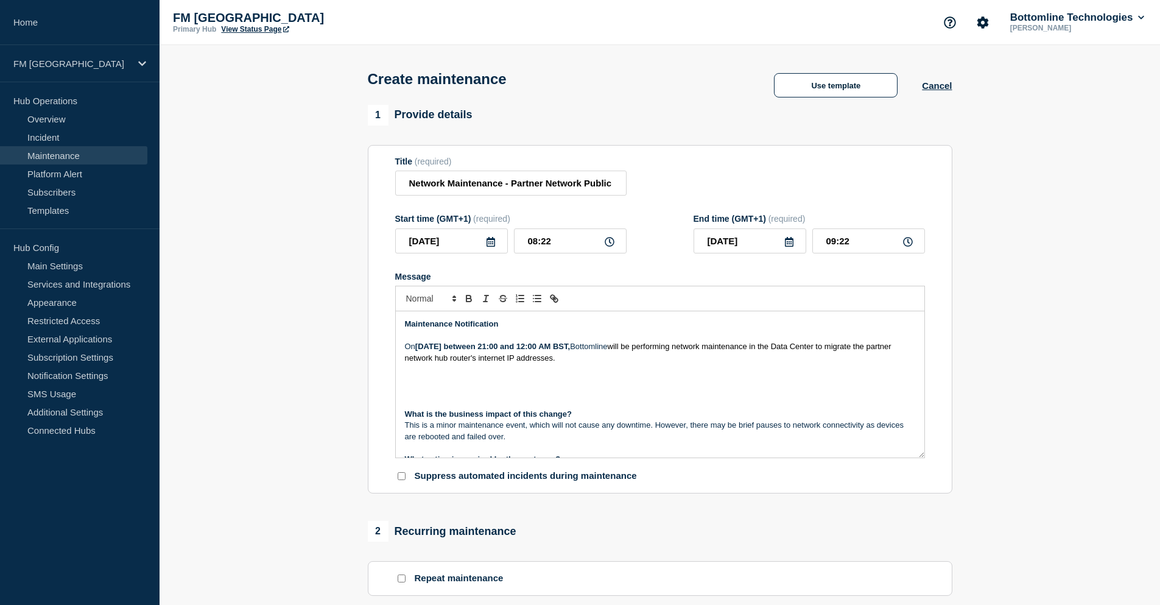
click at [581, 415] on p "What is the business impact of this change?" at bounding box center [660, 414] width 510 height 11
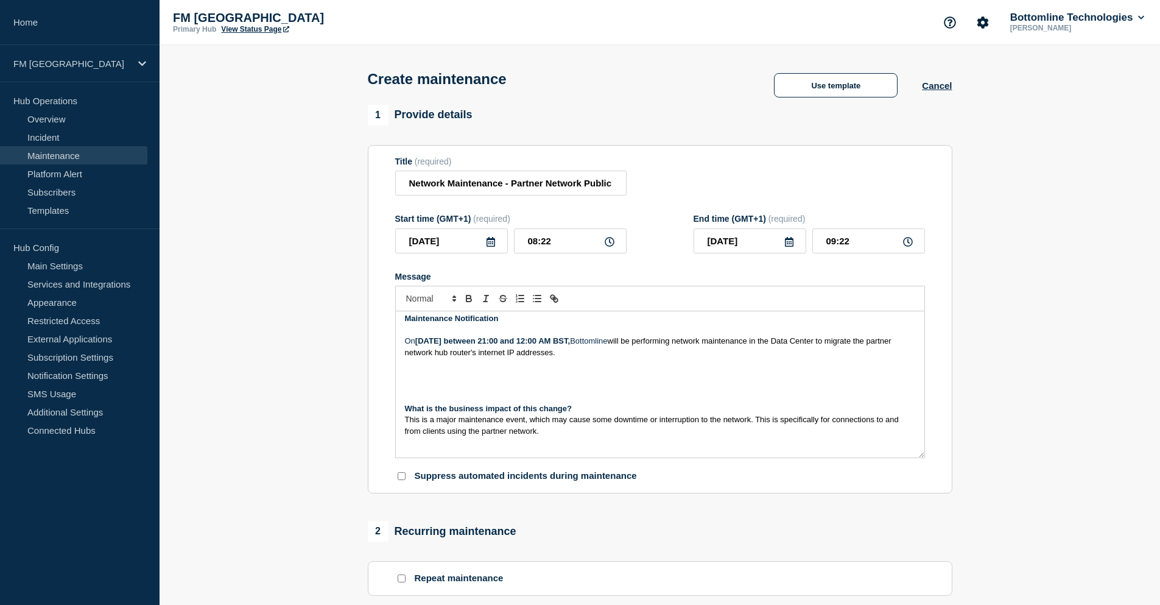
click at [406, 380] on p "Message" at bounding box center [660, 374] width 510 height 11
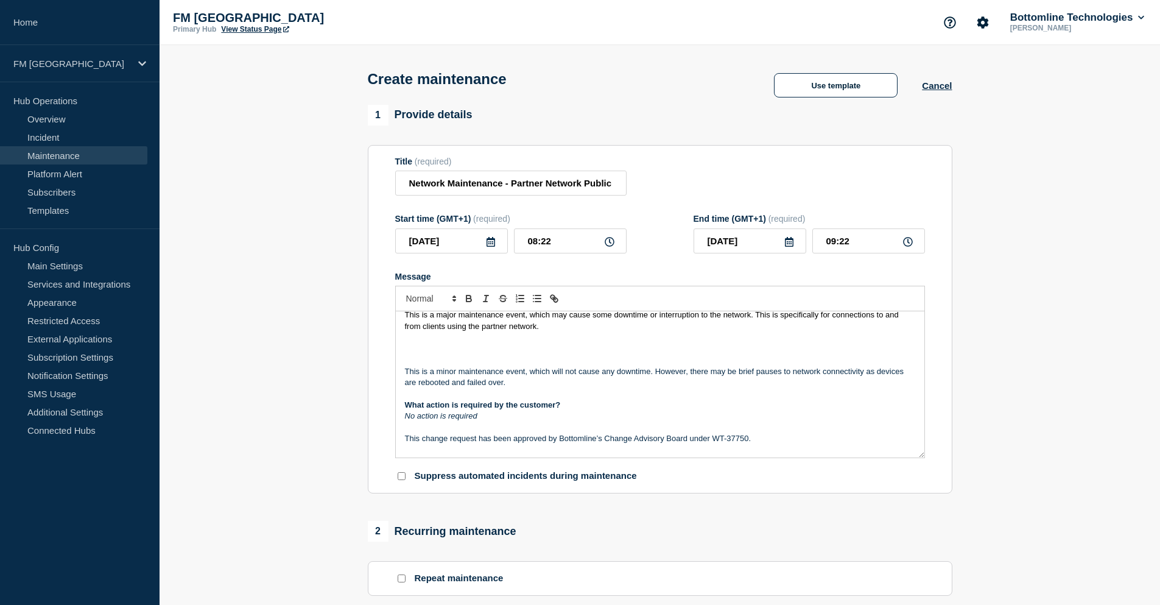
scroll to position [66, 0]
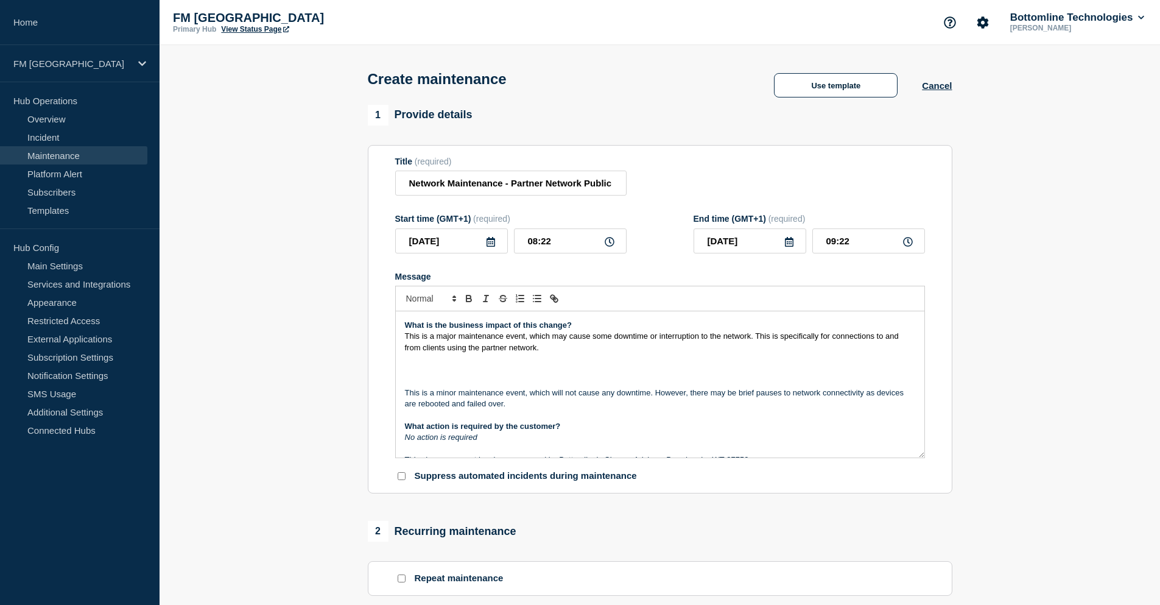
click at [433, 350] on span "This is a major maintenance event, which may cause some downtime or interruptio…" at bounding box center [653, 341] width 496 height 20
click at [556, 351] on p "This is a major maintenance event, which may cause some downtime or interruptio…" at bounding box center [660, 342] width 510 height 23
drag, startPoint x: 521, startPoint y: 406, endPoint x: 405, endPoint y: 395, distance: 116.3
click at [405, 395] on p "This is a minor maintenance event, which will not cause any downtime. However, …" at bounding box center [660, 398] width 510 height 23
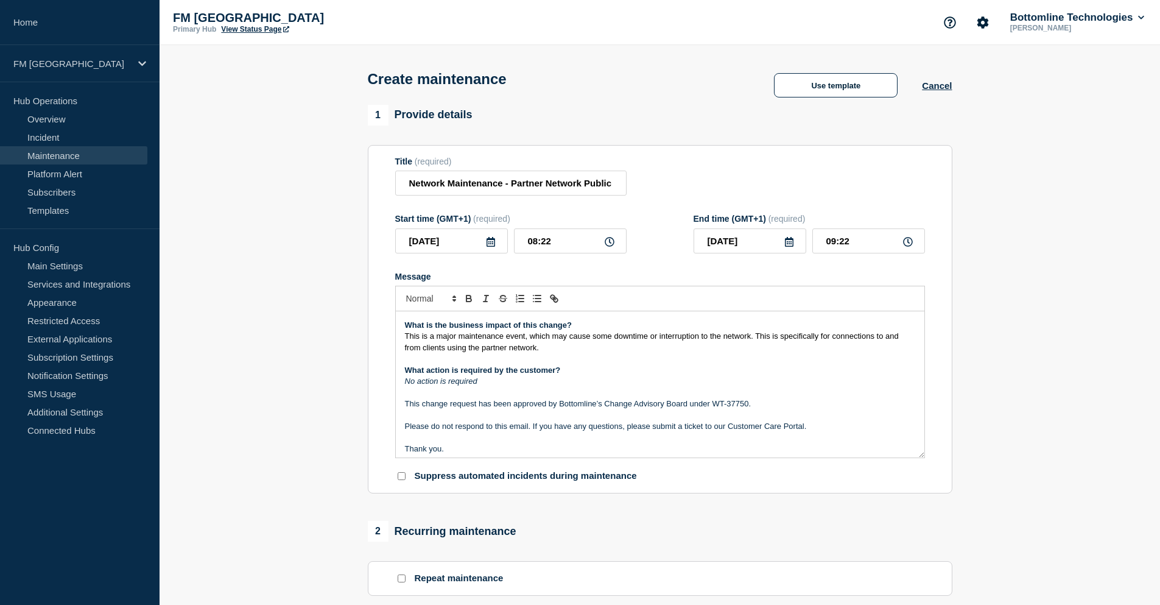
click at [520, 394] on p "Message" at bounding box center [660, 392] width 510 height 11
click at [517, 385] on p "No action is required" at bounding box center [660, 381] width 510 height 11
drag, startPoint x: 513, startPoint y: 384, endPoint x: 401, endPoint y: 387, distance: 112.1
click at [401, 387] on div "Maintenance Notification On Saturday 4th of October between 21:00 and 12:00 AM …" at bounding box center [660, 384] width 528 height 146
drag, startPoint x: 771, startPoint y: 404, endPoint x: 715, endPoint y: 406, distance: 56.0
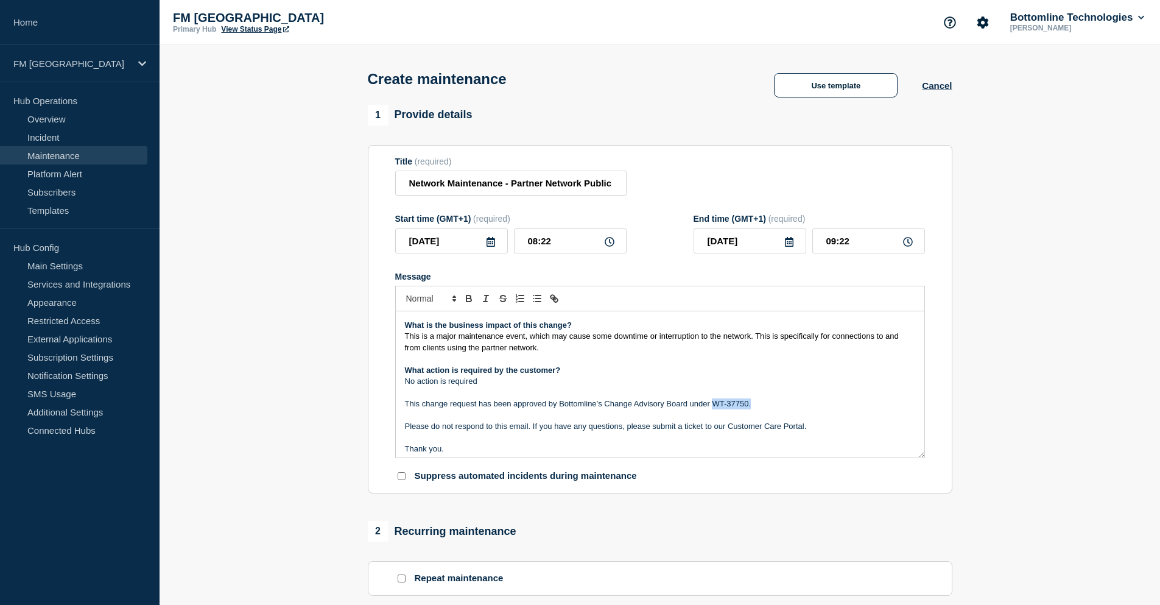
click at [715, 406] on p "This change request has been approved by Bottomline’s Change Advisory Board und…" at bounding box center [660, 403] width 510 height 11
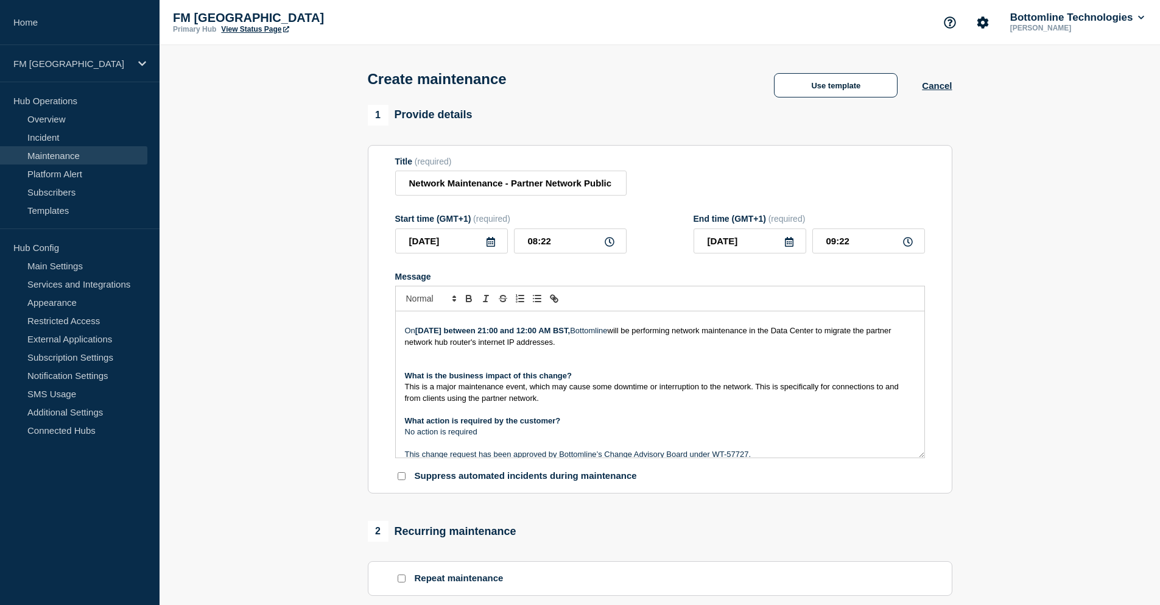
scroll to position [0, 0]
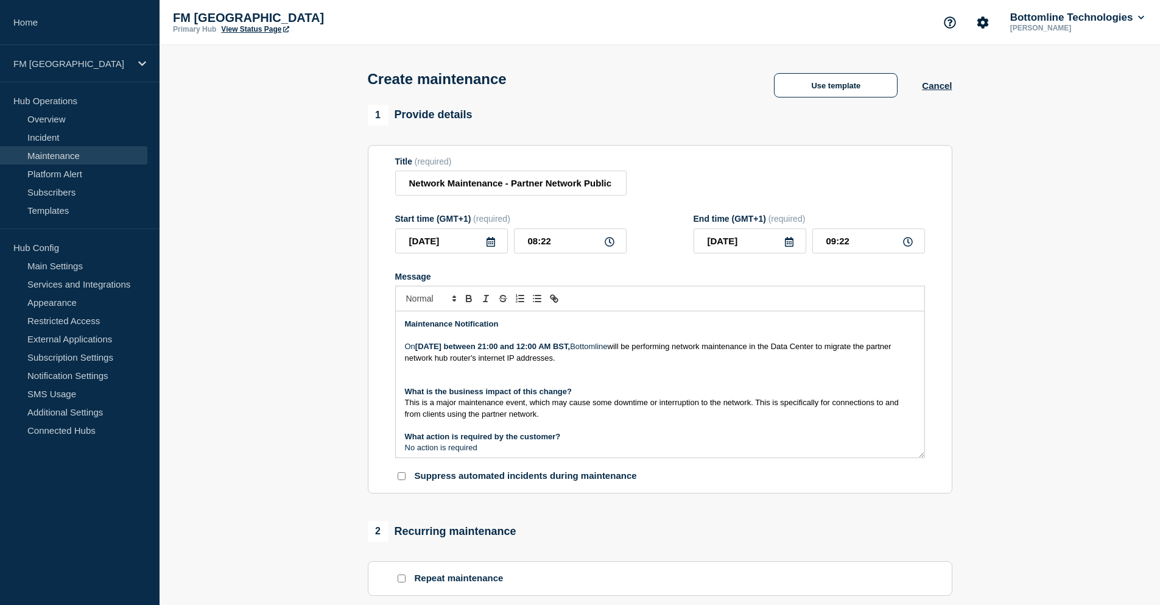
click at [489, 244] on icon at bounding box center [491, 242] width 10 height 10
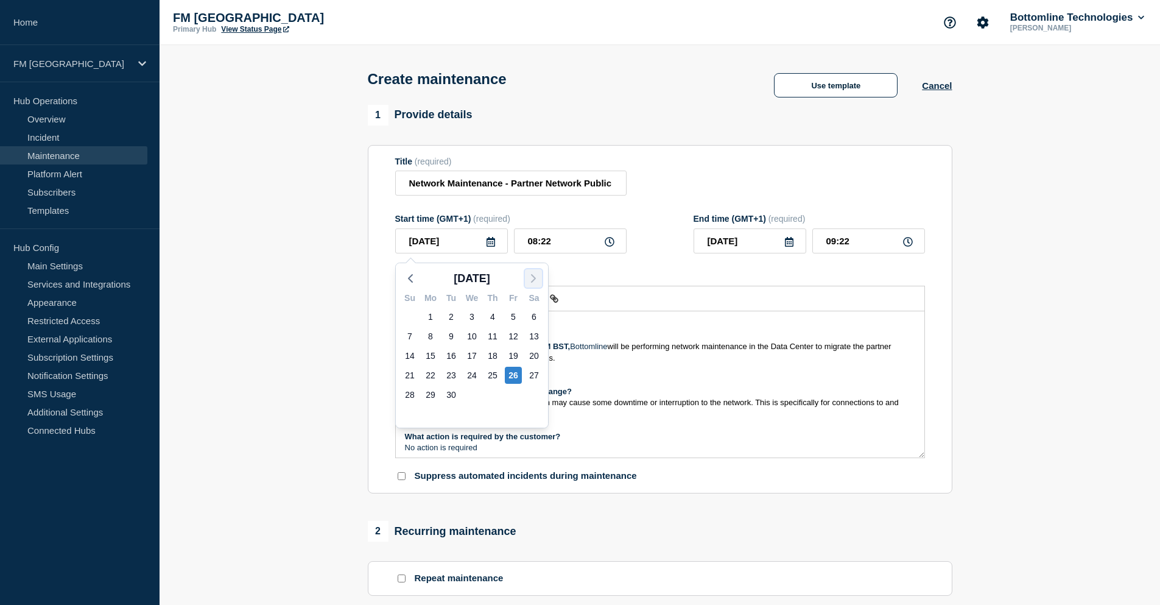
click at [533, 277] on icon "button" at bounding box center [533, 278] width 15 height 15
click at [532, 317] on div "4" at bounding box center [533, 316] width 17 height 17
type input "2025-10-04"
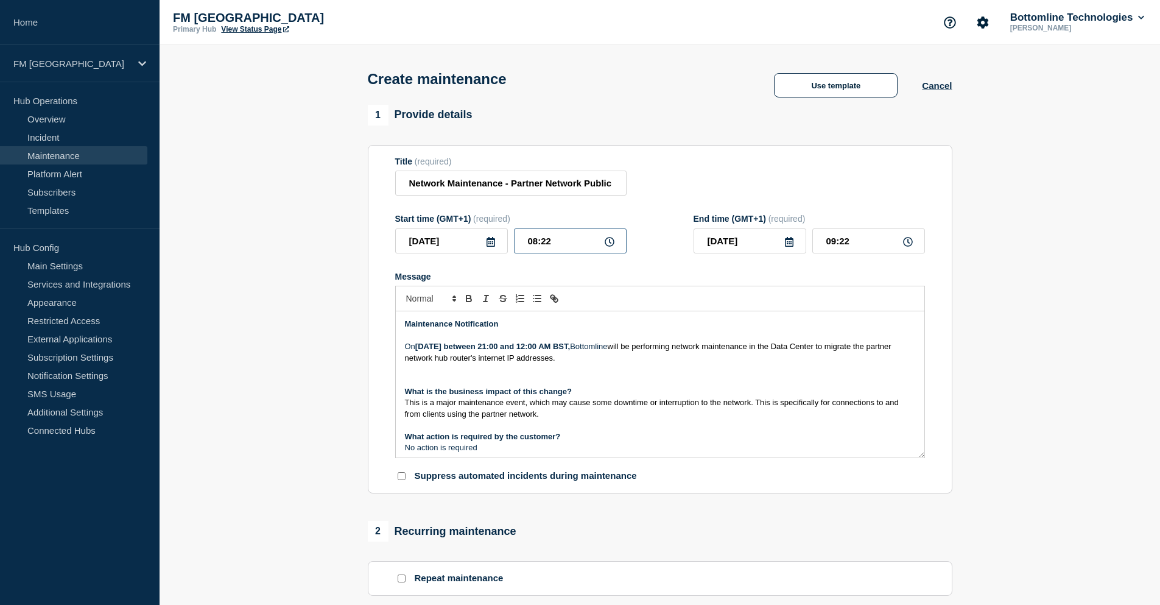
drag, startPoint x: 567, startPoint y: 245, endPoint x: 531, endPoint y: 245, distance: 35.9
click at [531, 245] on input "08:22" at bounding box center [570, 240] width 113 height 25
click at [553, 245] on input "08:22" at bounding box center [570, 240] width 113 height 25
drag, startPoint x: 564, startPoint y: 245, endPoint x: 524, endPoint y: 244, distance: 40.2
click at [524, 244] on input "08:22" at bounding box center [570, 240] width 113 height 25
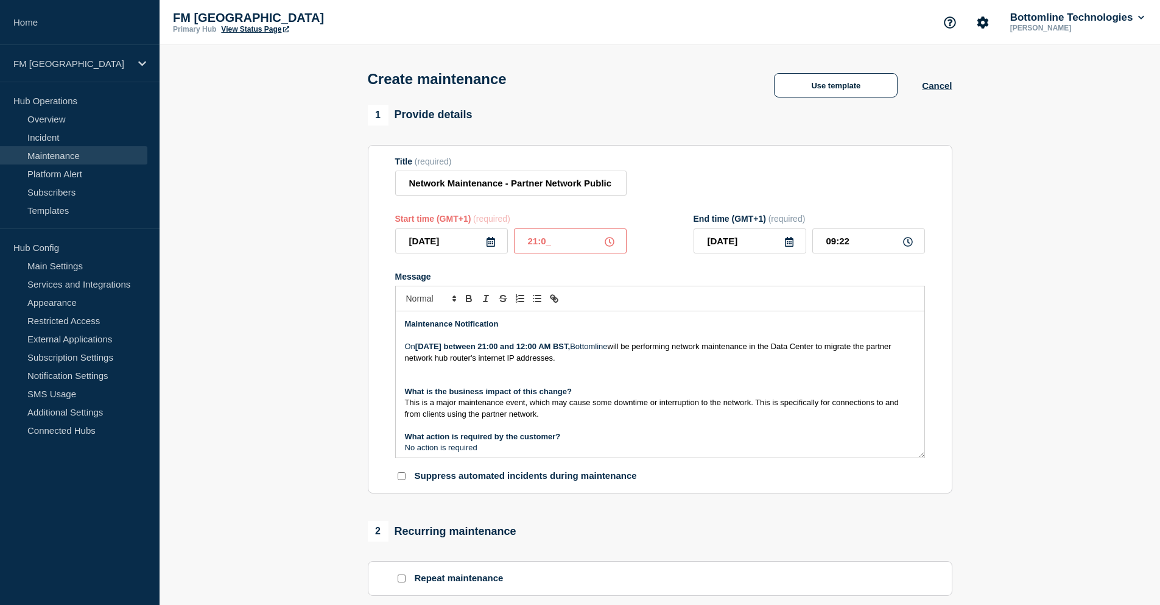
type input "21:00"
drag, startPoint x: 862, startPoint y: 247, endPoint x: 818, endPoint y: 247, distance: 44.4
click at [818, 247] on input "22:00" at bounding box center [868, 240] width 113 height 25
drag, startPoint x: 857, startPoint y: 243, endPoint x: 823, endPoint y: 244, distance: 34.1
click at [823, 244] on input "23:59" at bounding box center [868, 240] width 113 height 25
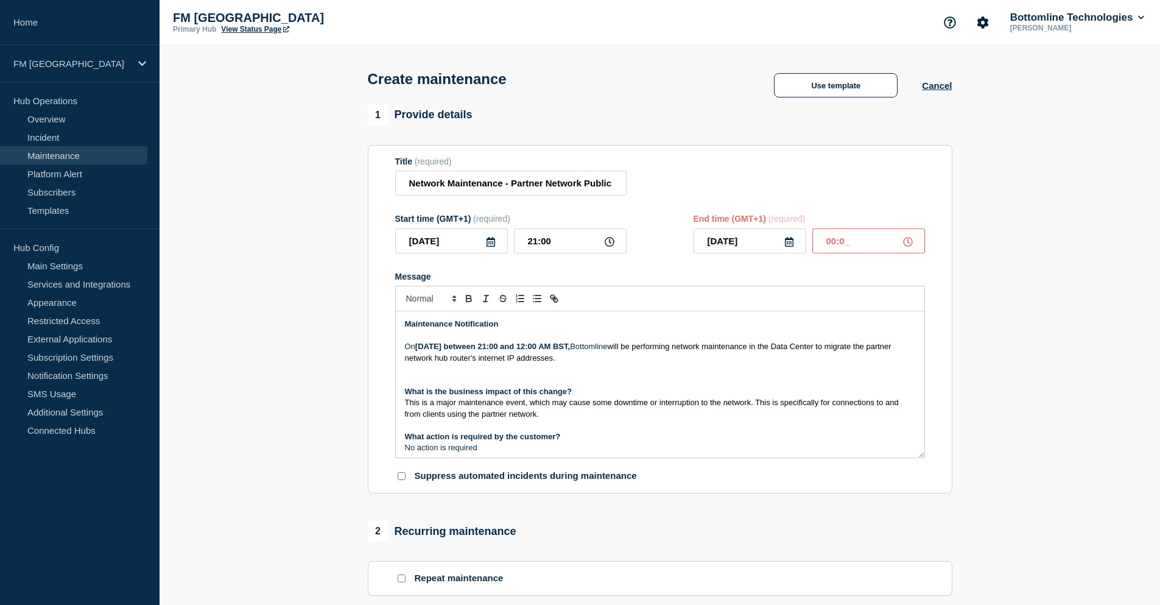
type input "00:00"
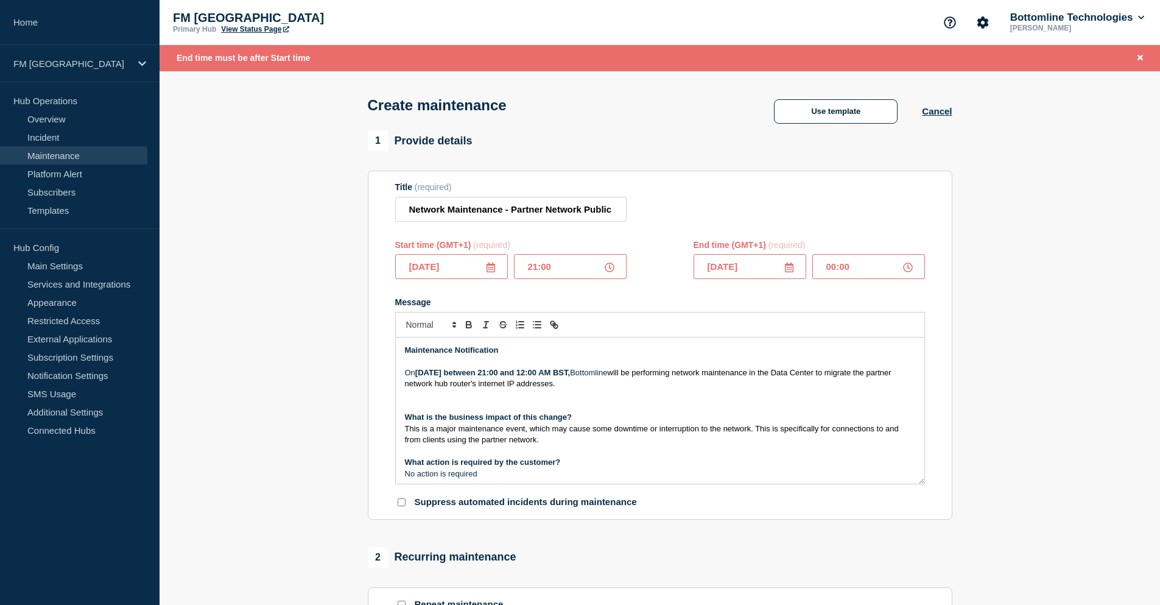
drag, startPoint x: 762, startPoint y: 266, endPoint x: 748, endPoint y: 267, distance: 14.1
click at [748, 267] on input "2025-10-04" at bounding box center [749, 266] width 113 height 25
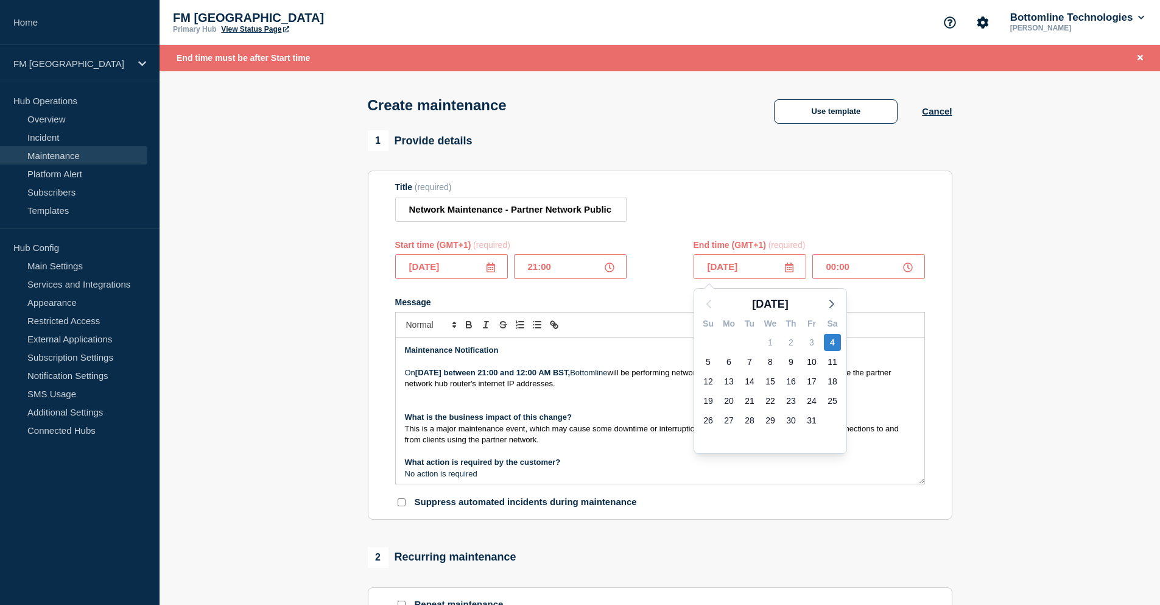
type input "2025-10-05"
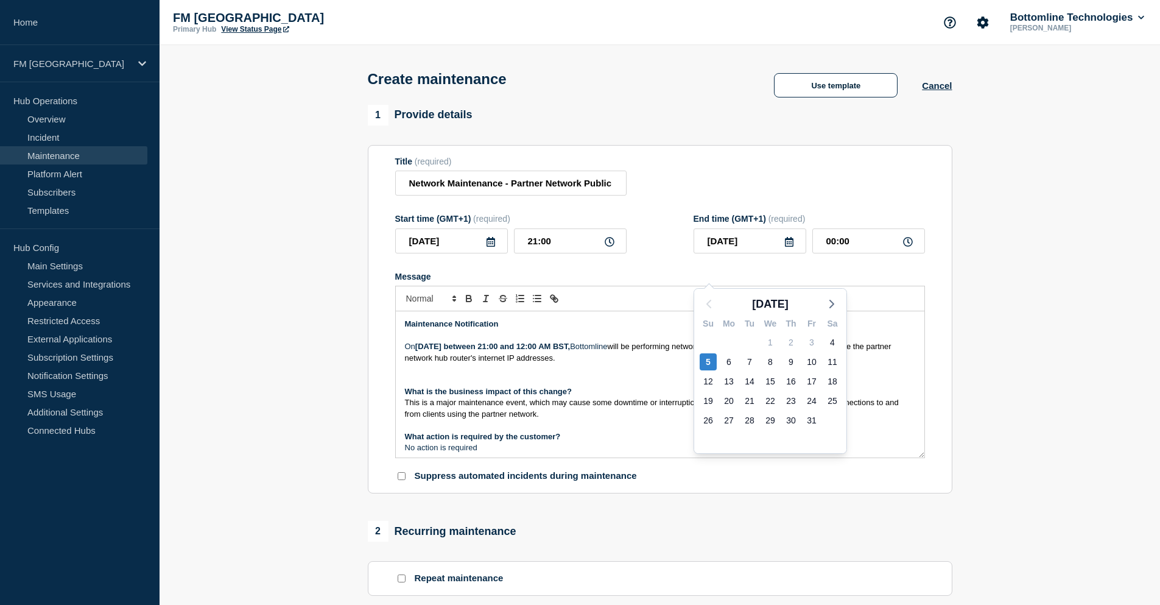
click at [606, 368] on p "Message" at bounding box center [660, 368] width 510 height 11
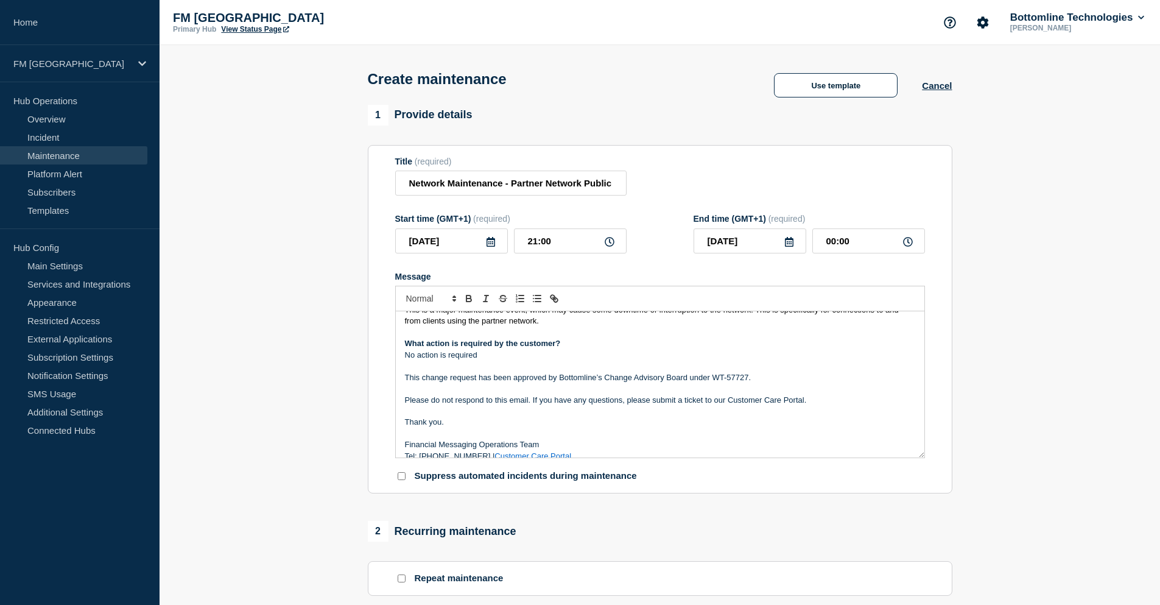
scroll to position [93, 0]
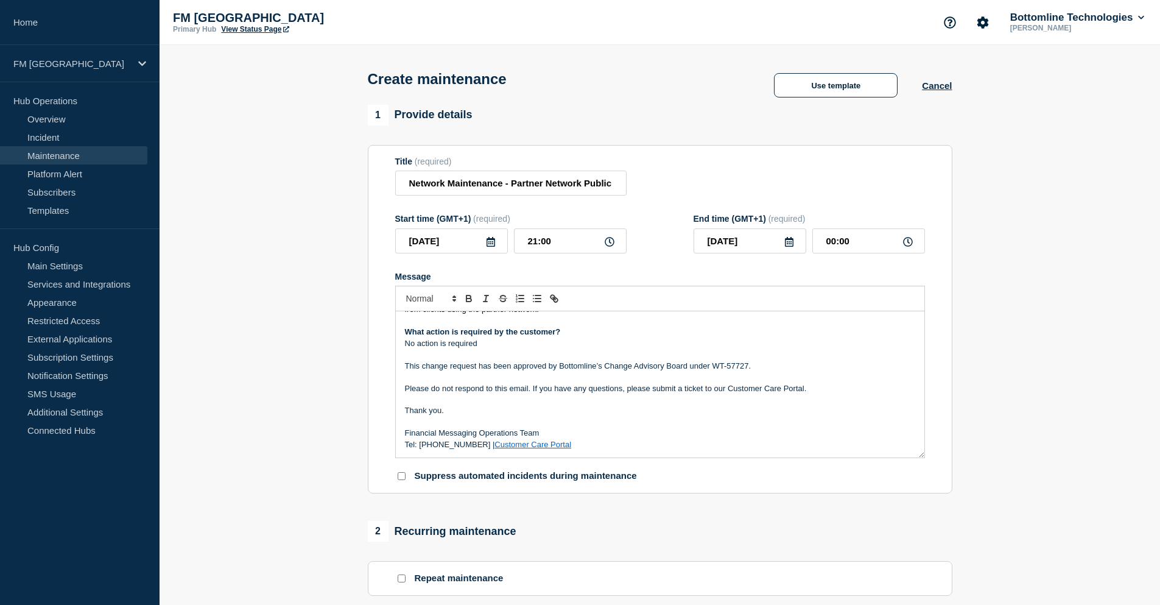
click at [579, 446] on p "Tel: 0870 733 4210 | Customer Care Portal" at bounding box center [660, 444] width 510 height 11
click at [682, 359] on p "Message" at bounding box center [660, 354] width 510 height 11
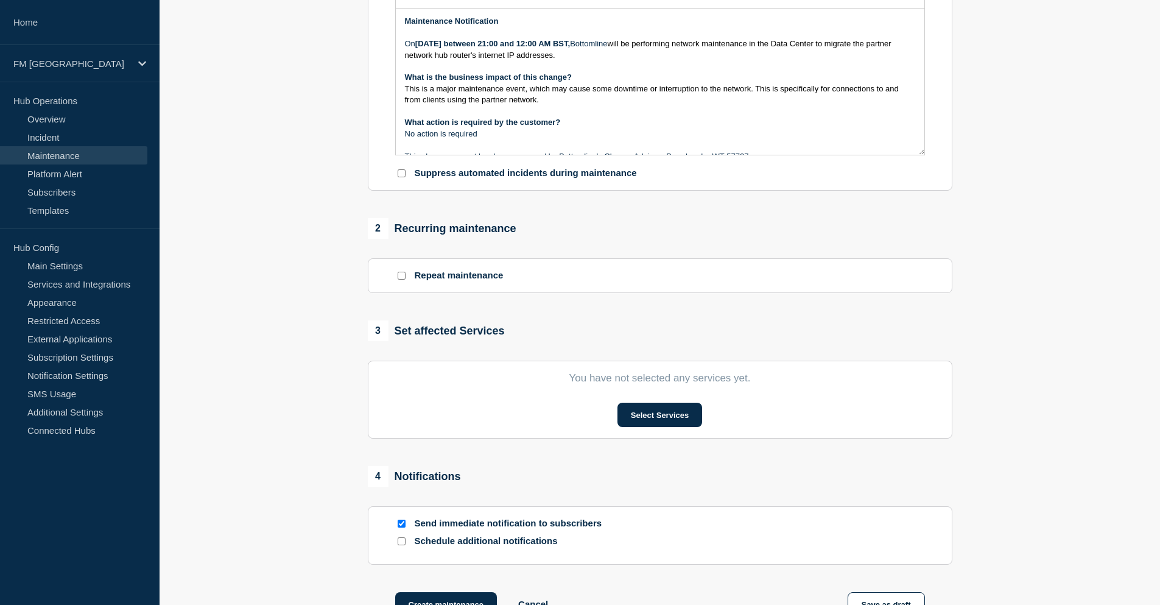
scroll to position [304, 0]
click at [672, 422] on button "Select Services" at bounding box center [659, 413] width 85 height 24
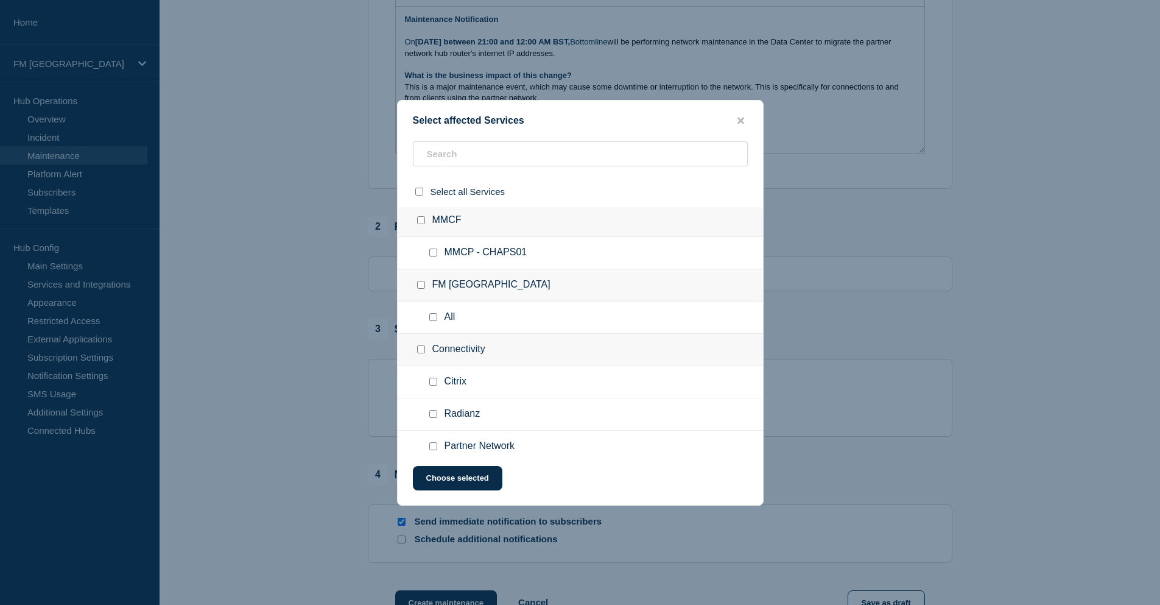
scroll to position [548, 0]
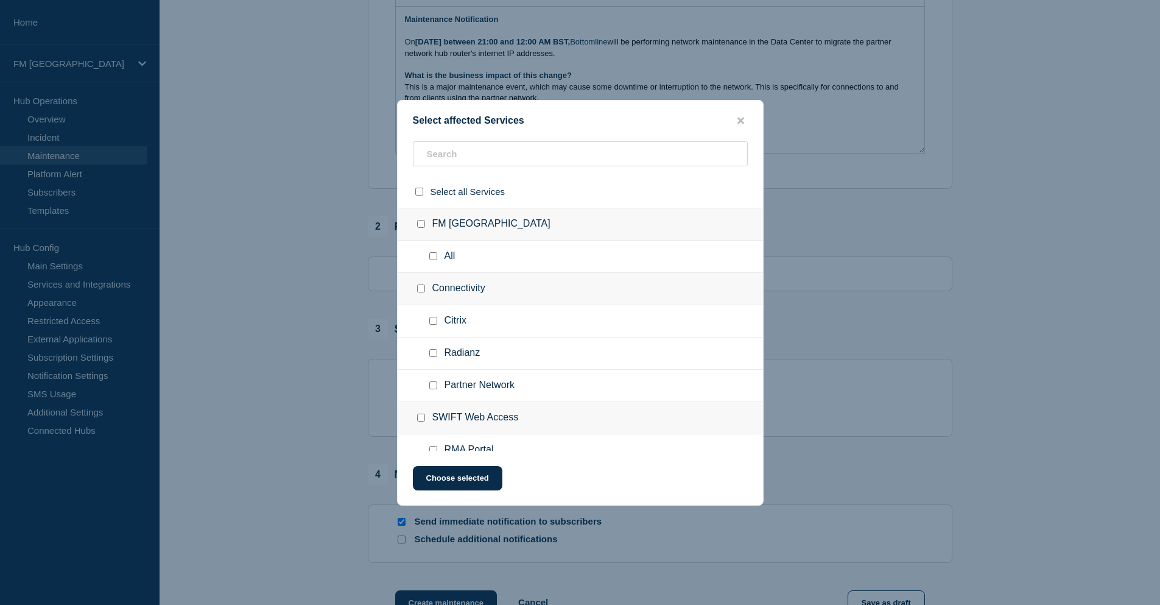
click at [433, 256] on input "All checkbox" at bounding box center [433, 256] width 8 height 8
checkbox input "true"
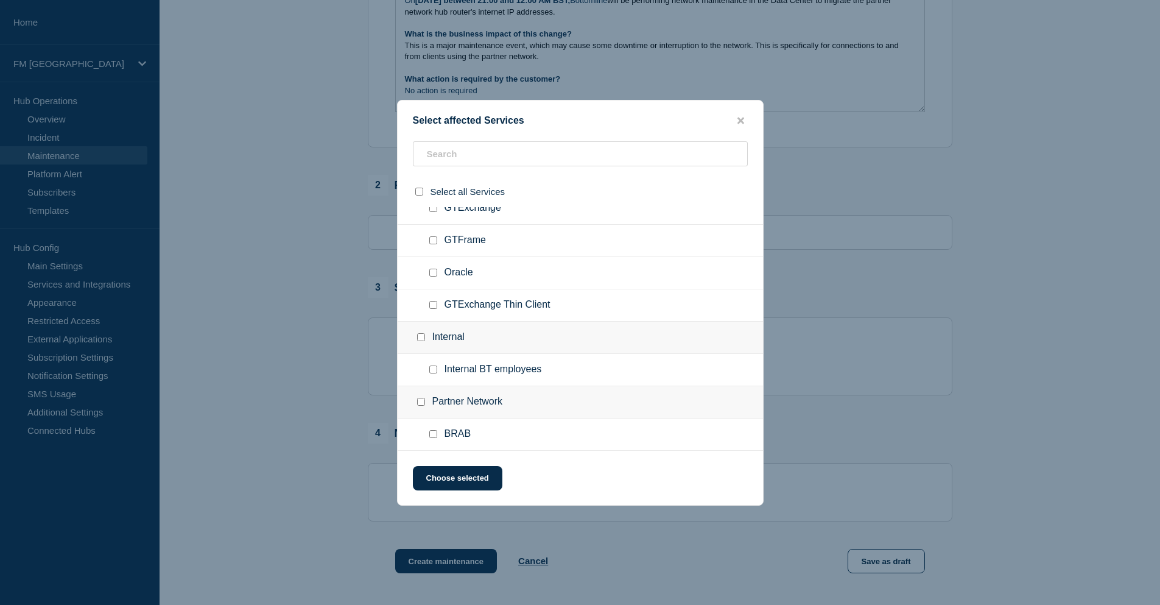
scroll to position [335, 0]
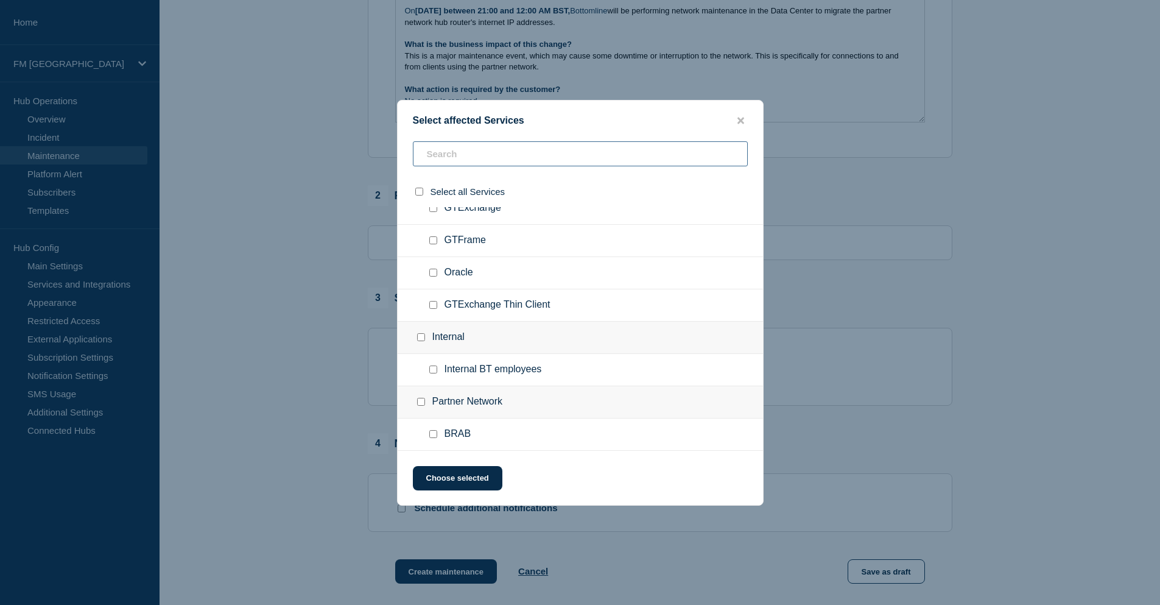
click at [488, 158] on input "text" at bounding box center [580, 153] width 335 height 25
type input "vp"
checkbox input "true"
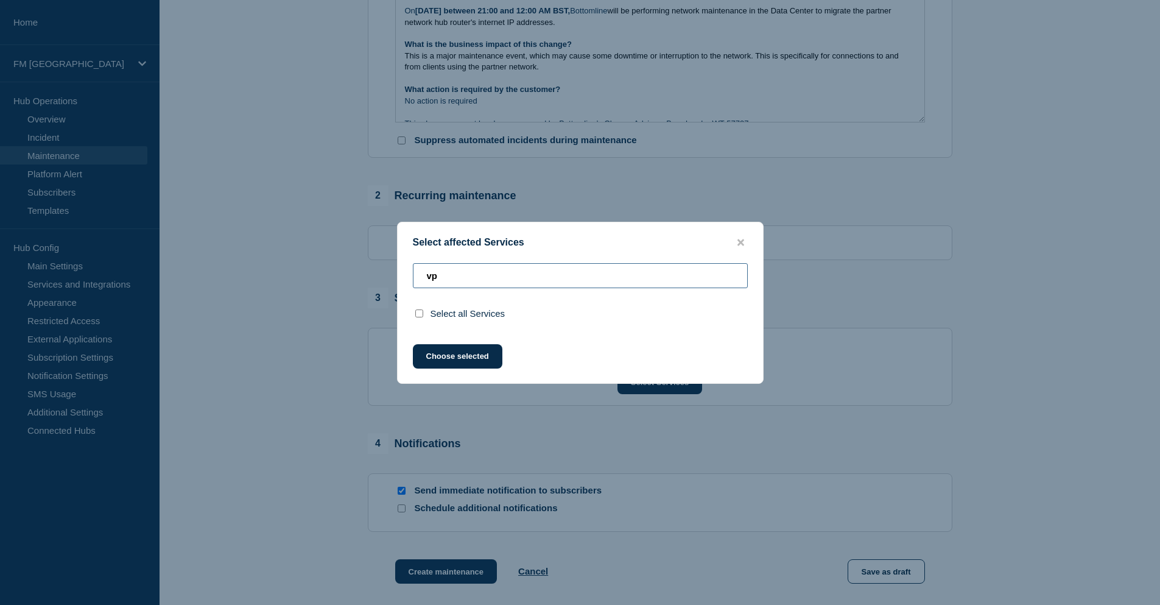
type input "v"
checkbox input "false"
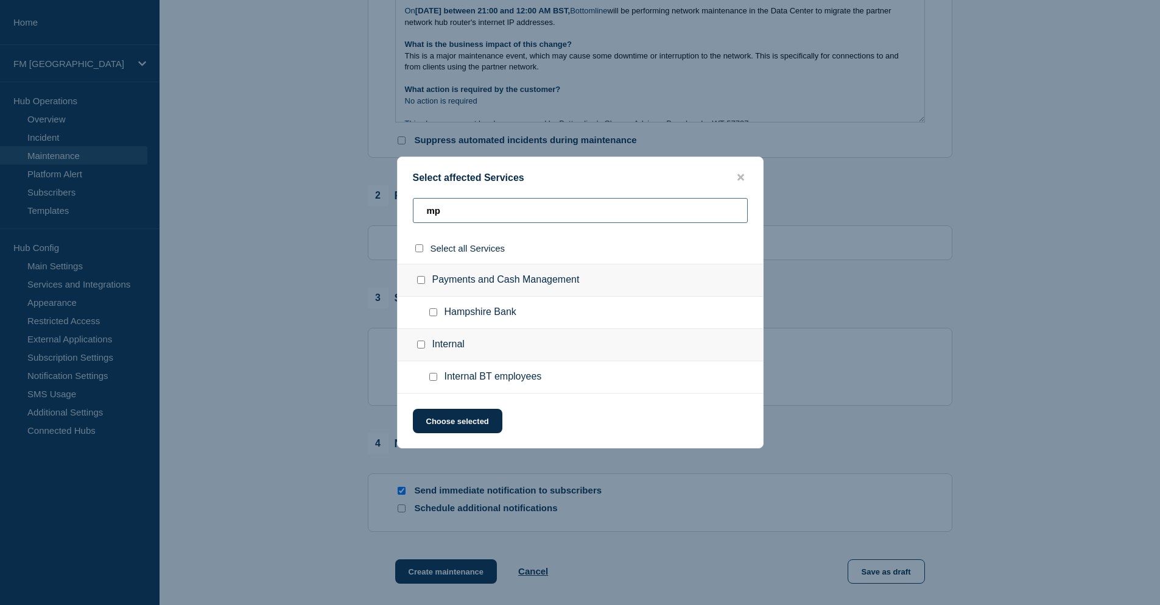
type input "m"
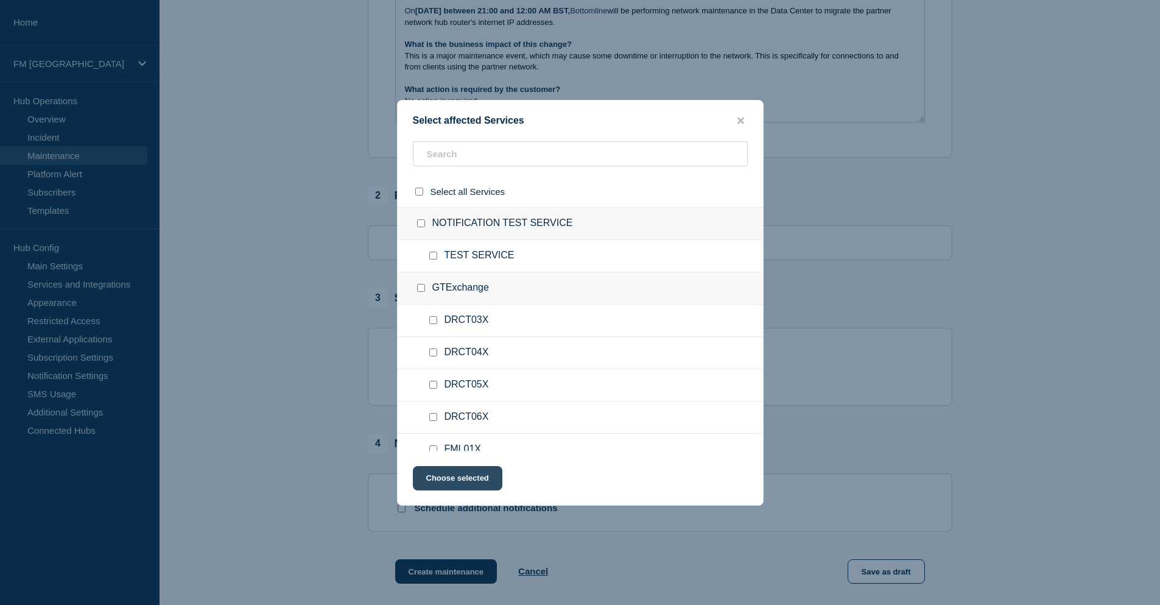
click at [481, 480] on button "Choose selected" at bounding box center [457, 478] width 89 height 24
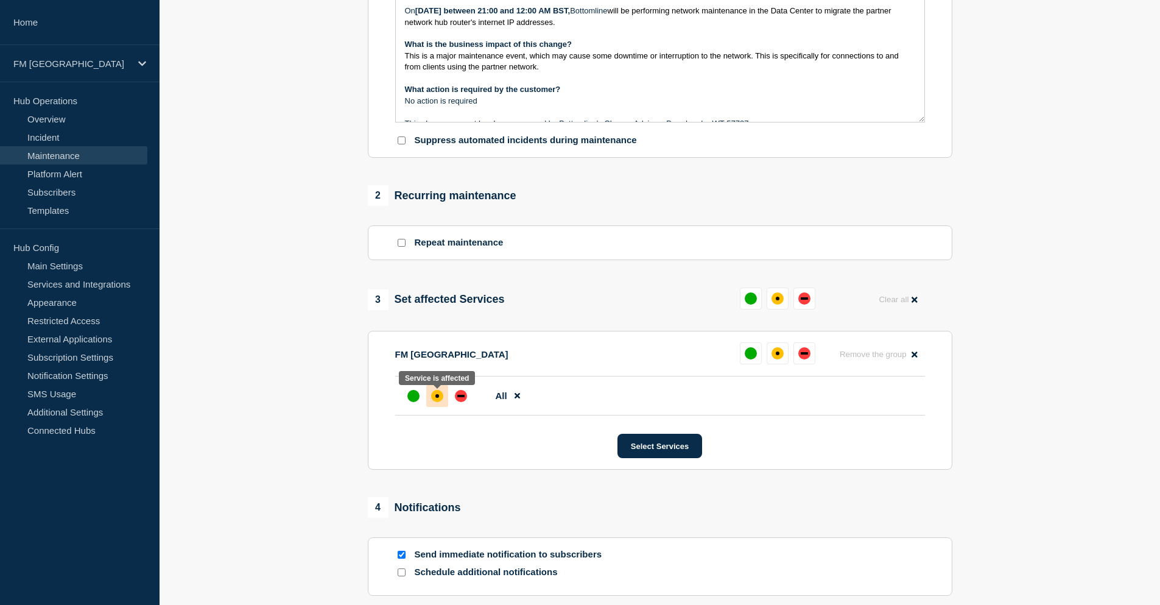
click at [433, 398] on div "affected" at bounding box center [437, 396] width 12 height 12
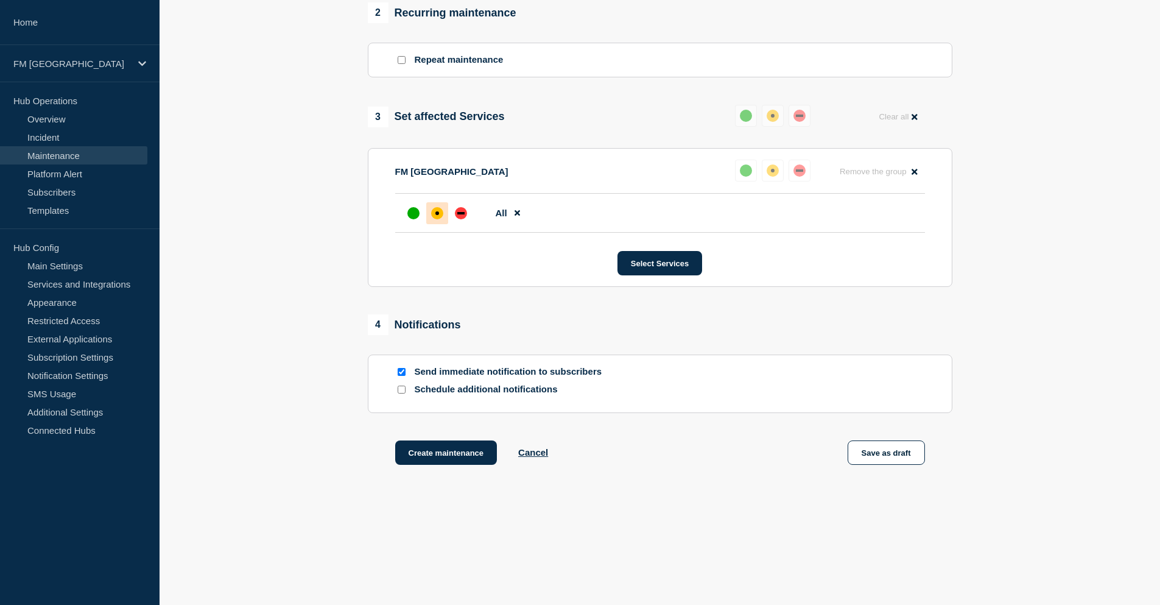
scroll to position [521, 0]
click at [893, 450] on button "Save as draft" at bounding box center [885, 452] width 77 height 24
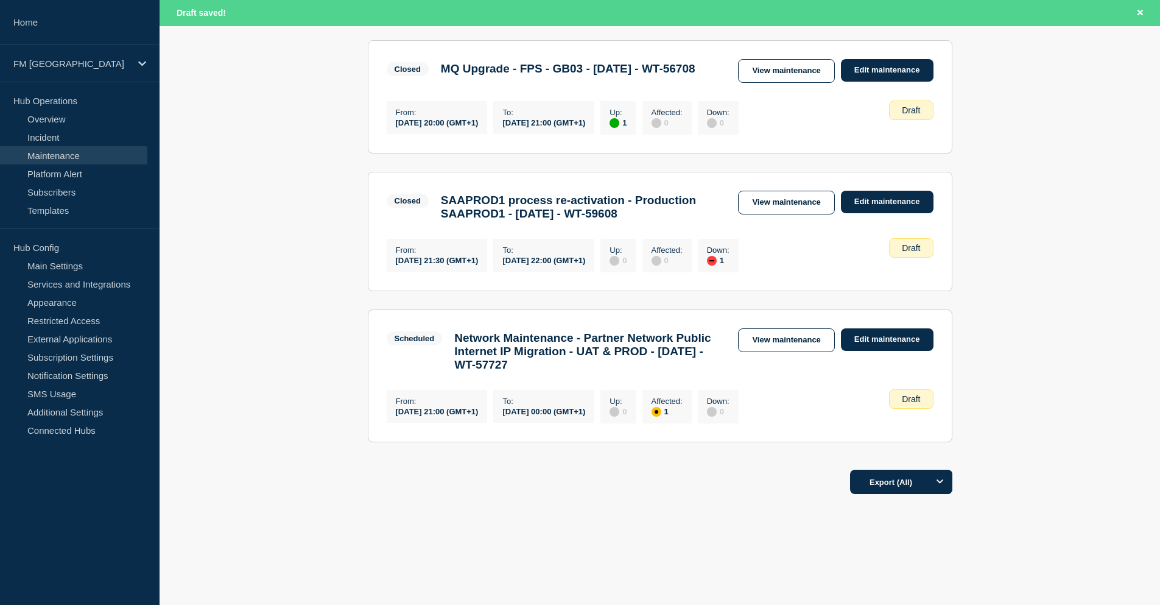
scroll to position [1096, 0]
click at [782, 352] on link "View maintenance" at bounding box center [786, 340] width 96 height 24
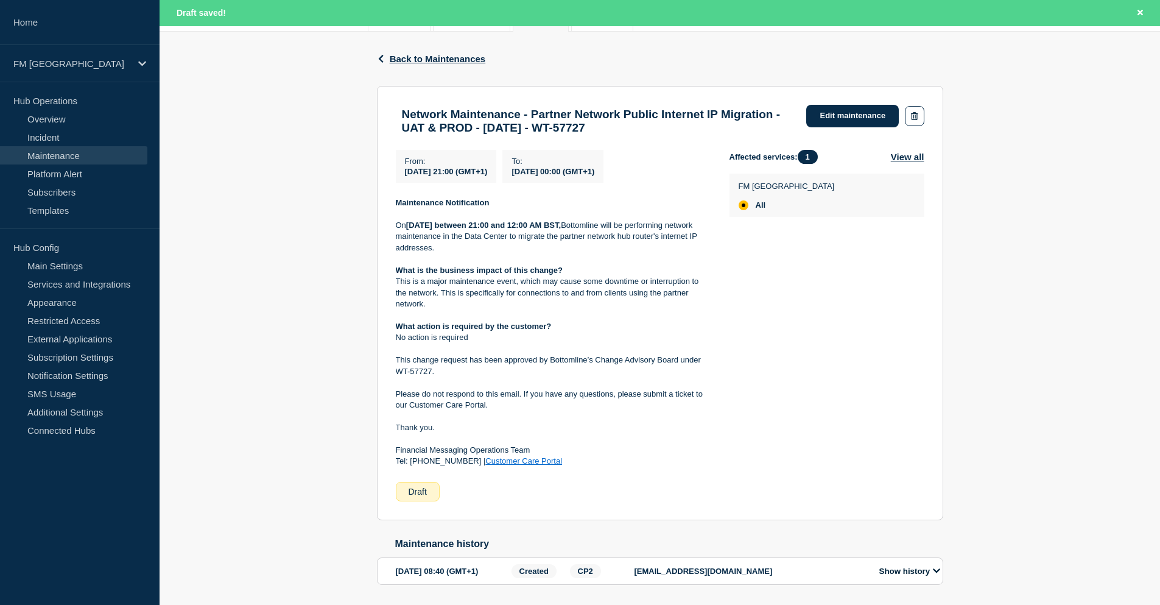
scroll to position [238, 0]
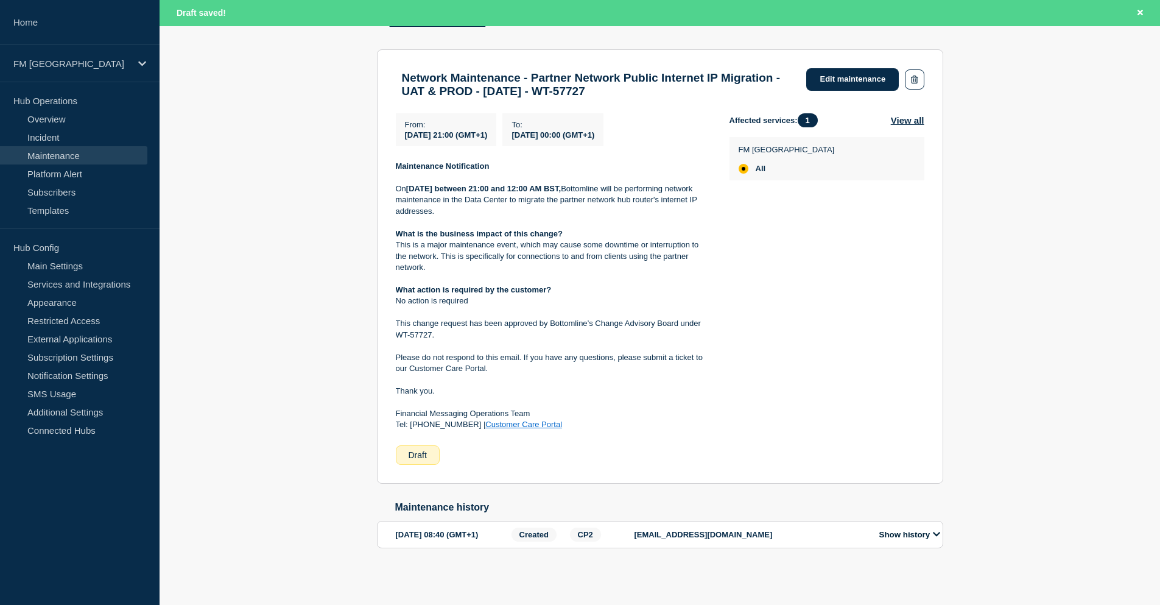
click at [328, 169] on div "Back Back to Maintenances Network Maintenance - Partner Network Public Internet…" at bounding box center [660, 290] width 1000 height 591
click at [742, 360] on div "Affected services: 1 View all FM London All" at bounding box center [826, 288] width 195 height 351
click at [241, 192] on div "Back Back to Maintenances Network Maintenance - Partner Network Public Internet…" at bounding box center [660, 290] width 1000 height 591
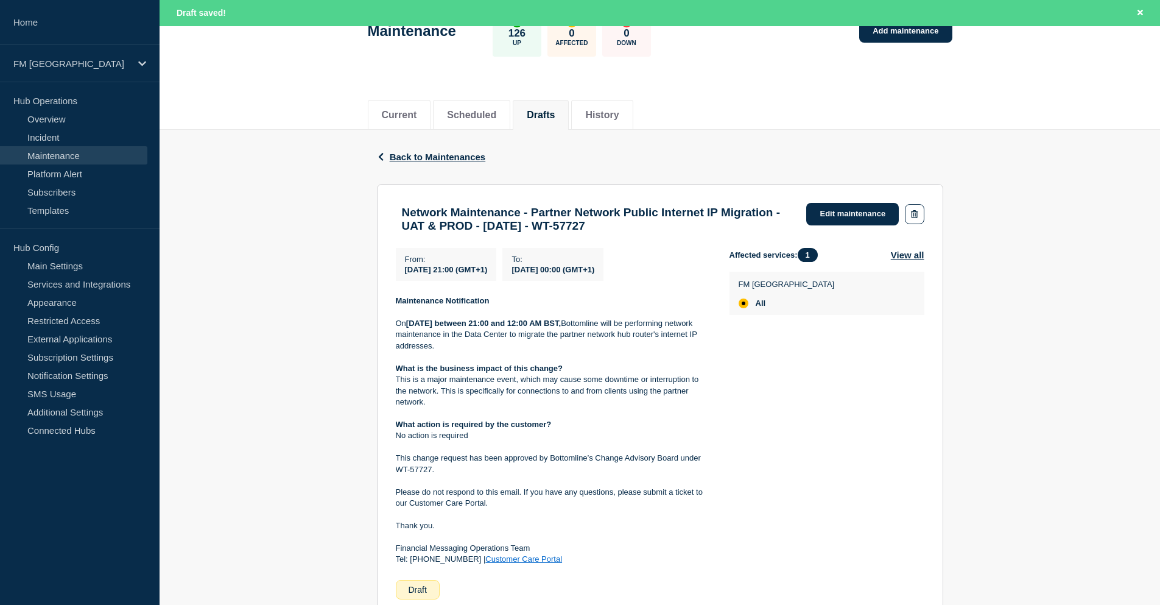
scroll to position [0, 0]
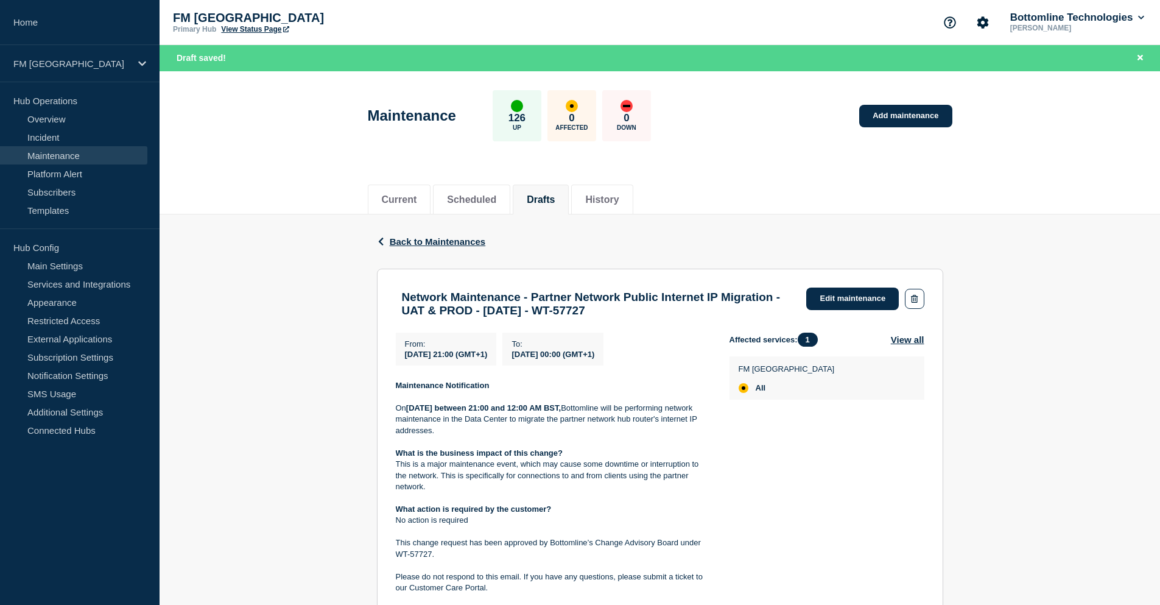
click at [769, 132] on div "Maintenance 126 Up 0 Affected 0 Down Add maintenance" at bounding box center [660, 111] width 612 height 74
click at [754, 214] on div "Back Back to Maintenances" at bounding box center [660, 241] width 566 height 54
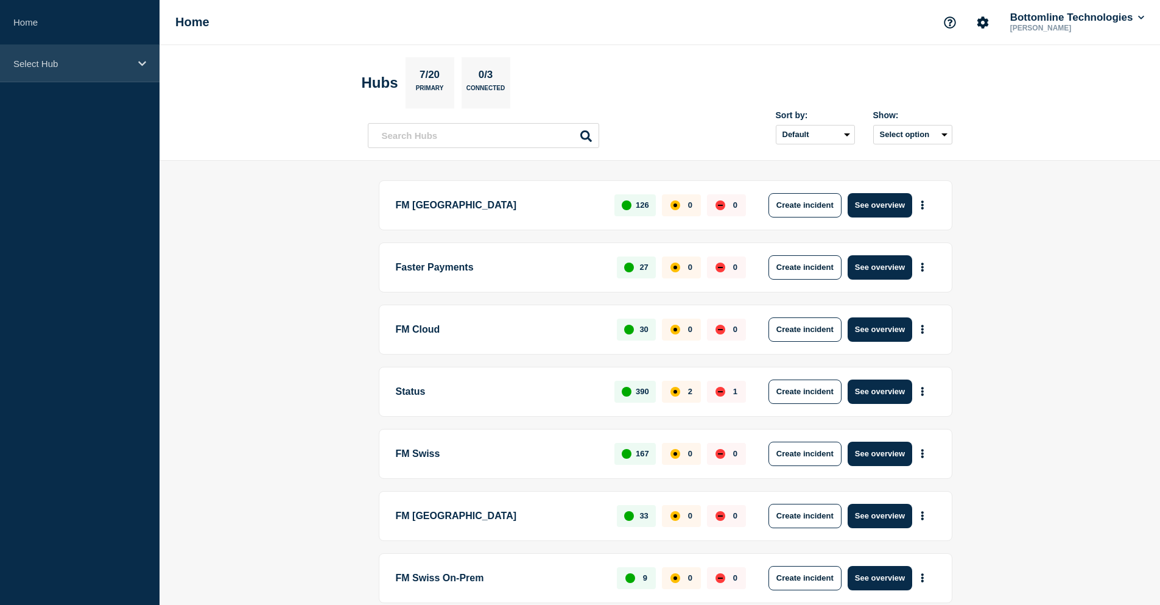
click at [79, 66] on p "Select Hub" at bounding box center [71, 63] width 117 height 10
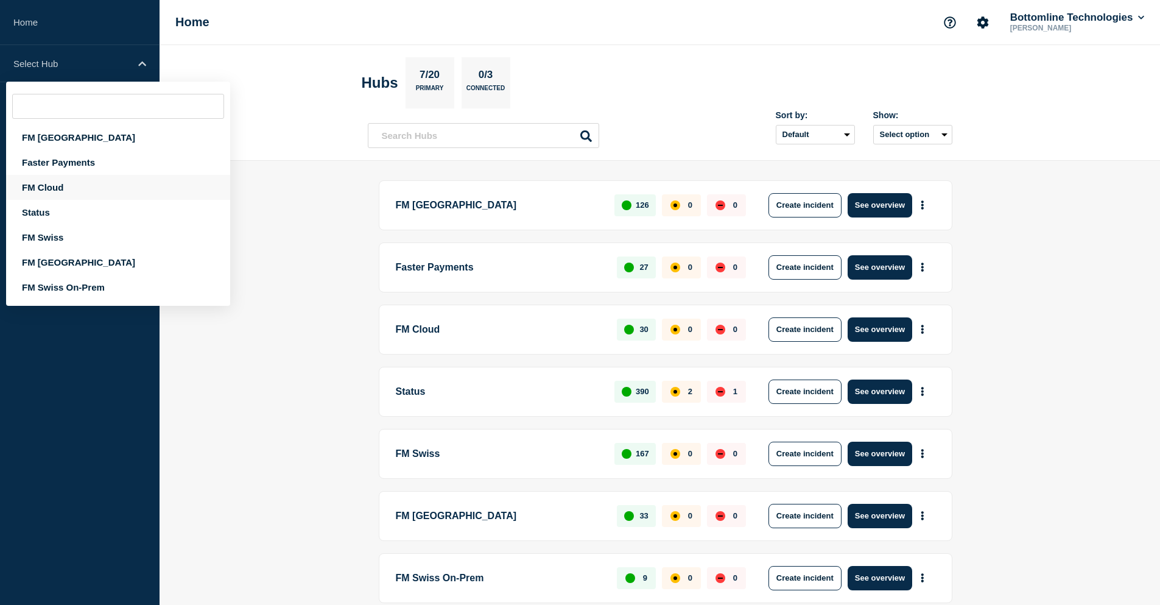
click at [66, 188] on div "FM Cloud" at bounding box center [118, 187] width 224 height 25
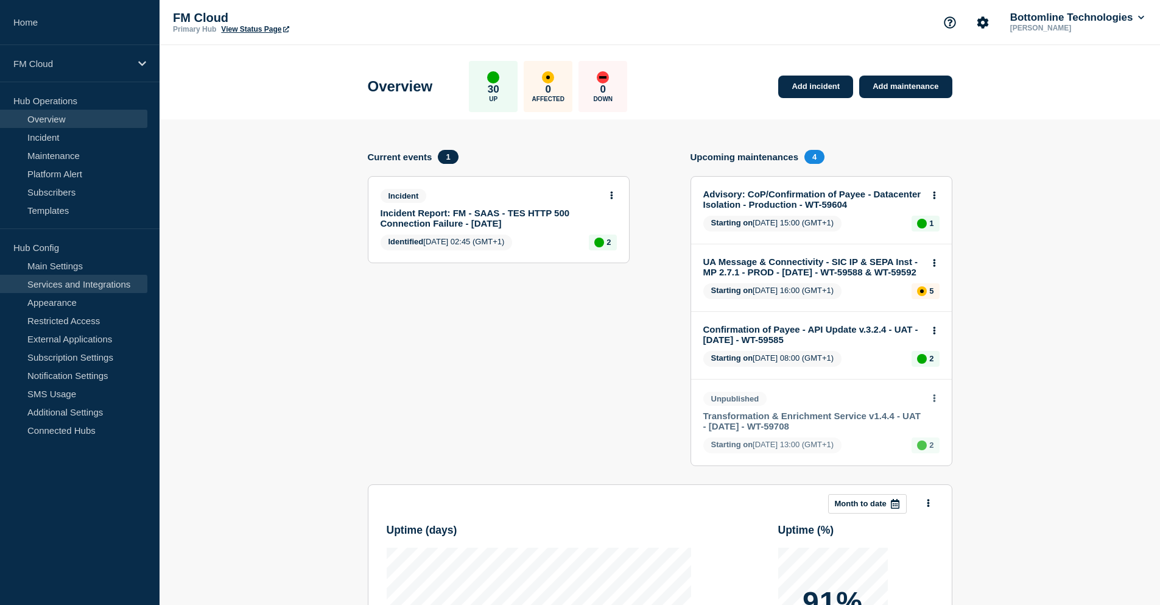
click at [75, 286] on link "Services and Integrations" at bounding box center [73, 284] width 147 height 18
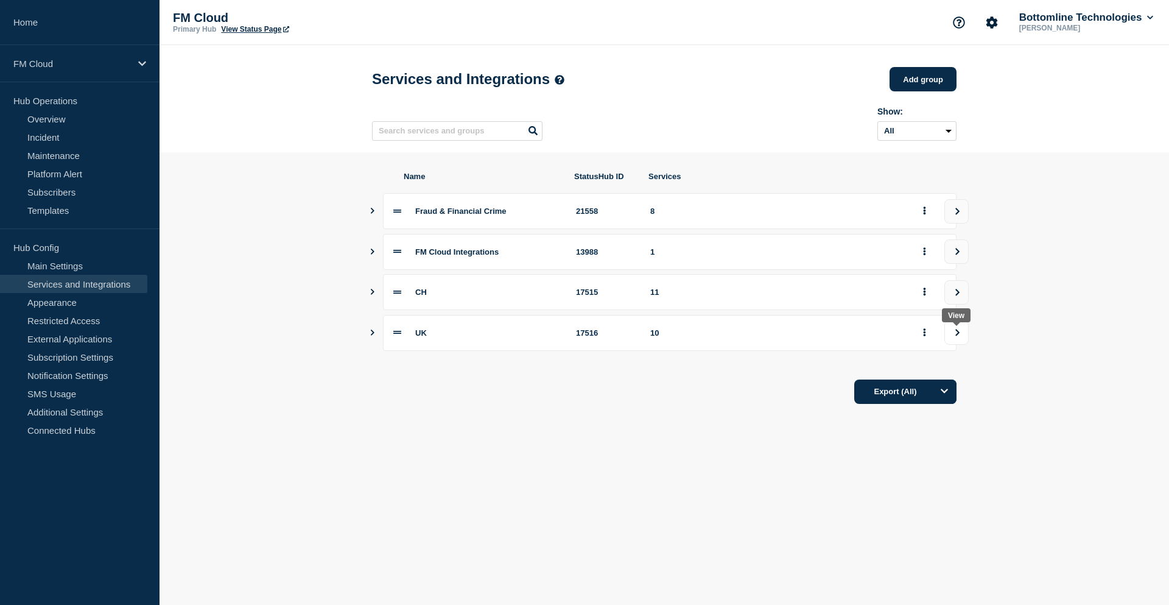
click at [955, 336] on icon "view group" at bounding box center [957, 332] width 8 height 7
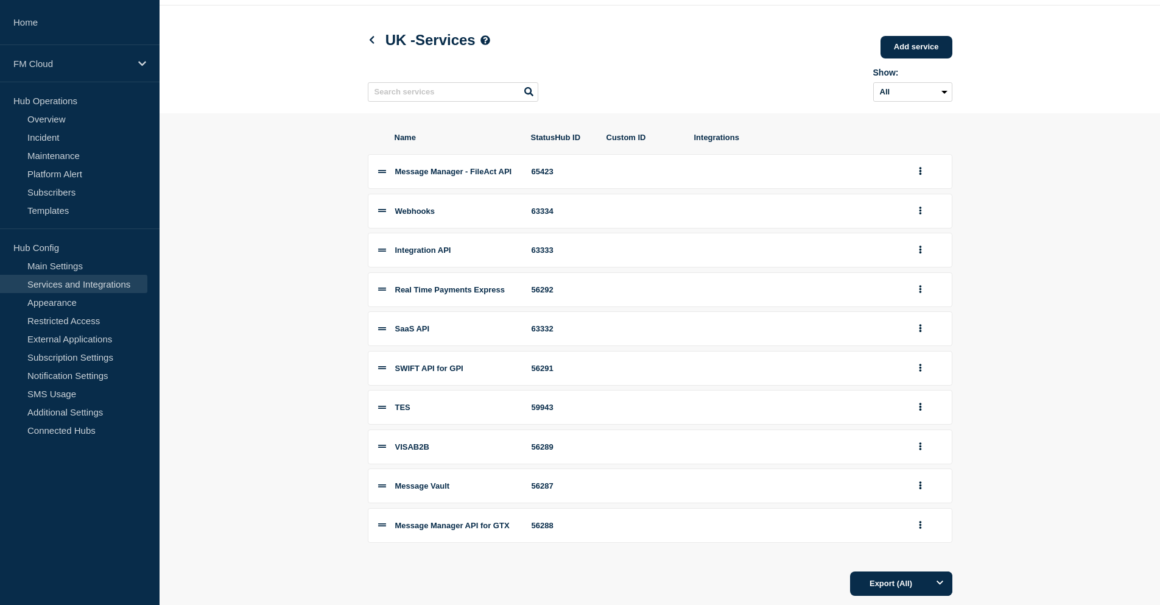
scroll to position [21, 0]
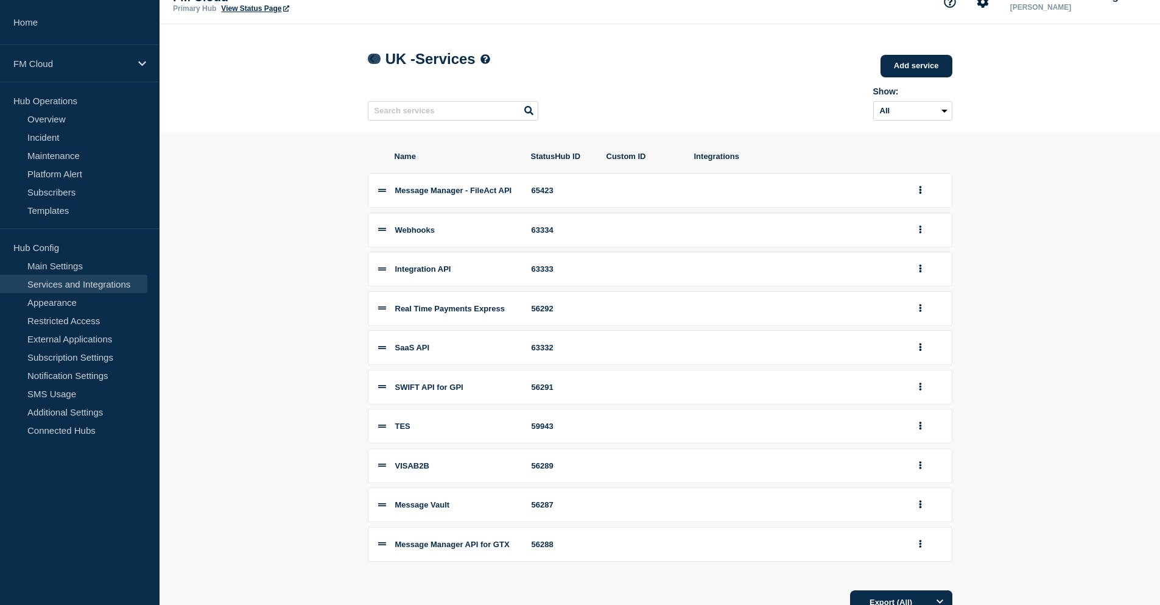
click at [370, 62] on icon at bounding box center [371, 59] width 9 height 8
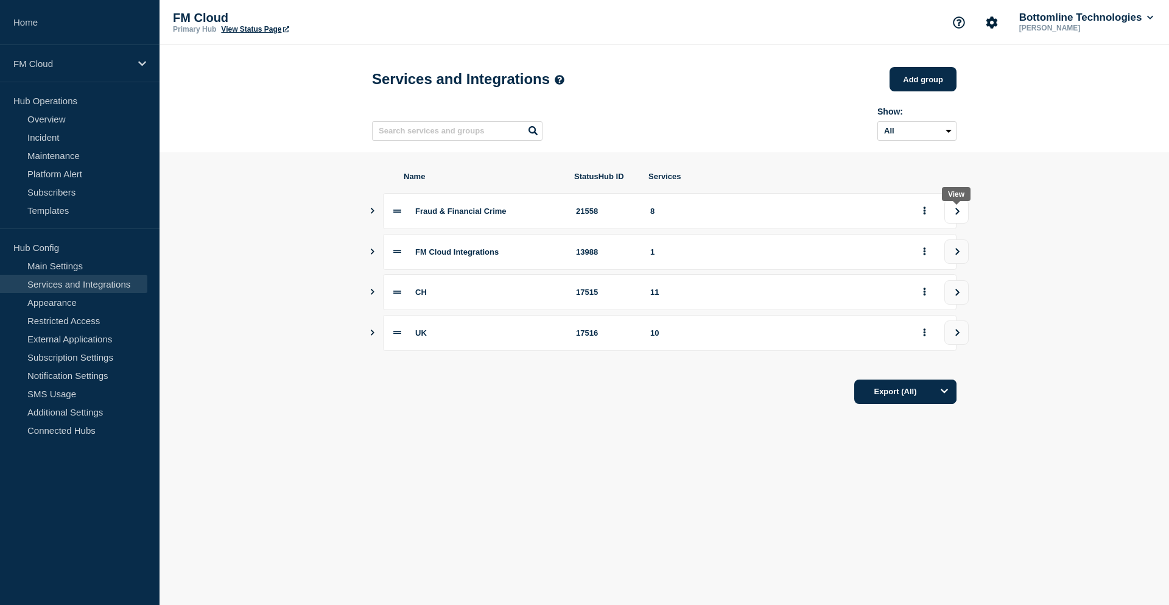
click at [963, 216] on button "view group" at bounding box center [956, 211] width 24 height 24
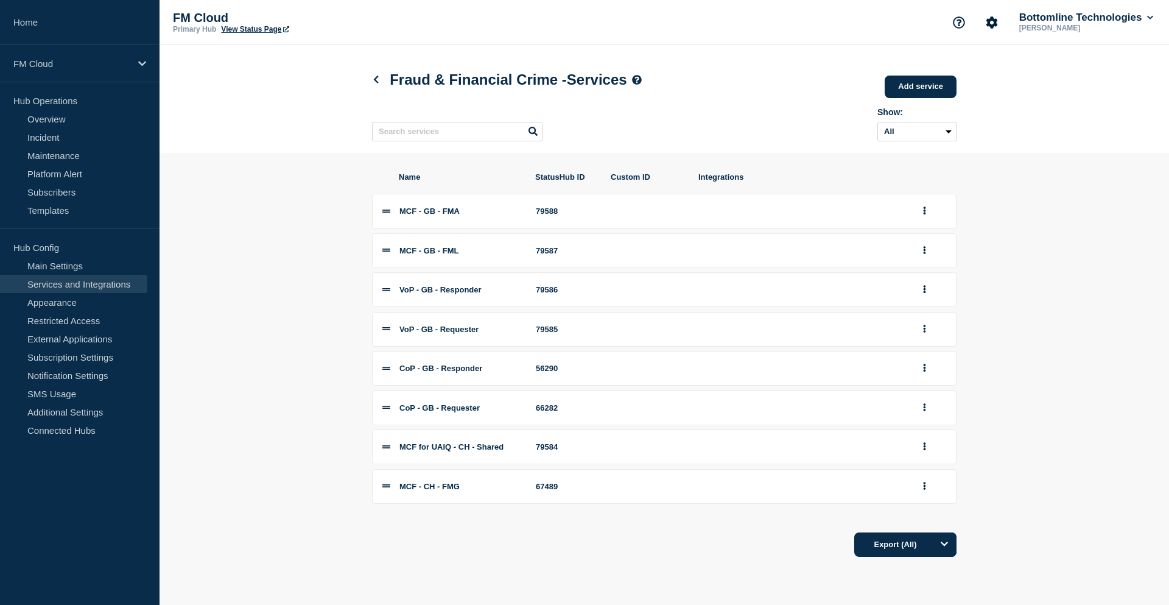
click at [239, 164] on section "Name StatusHub ID Custom ID Integrations MCF - GB - FMA 79588 MCF - GB - FML 79…" at bounding box center [664, 364] width 1009 height 423
